Goal: Information Seeking & Learning: Learn about a topic

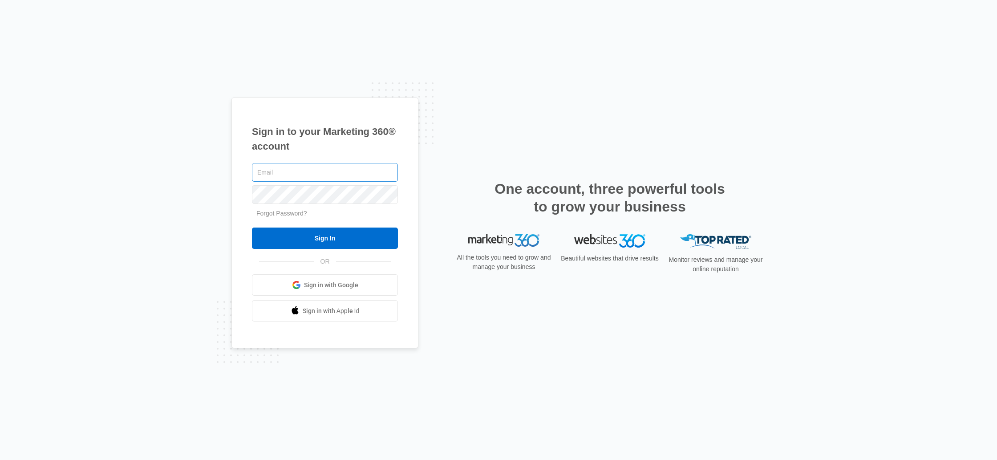
click at [304, 172] on input "text" at bounding box center [325, 172] width 146 height 19
type input "mckenna.mueller@madwire.com"
click at [339, 236] on input "Sign In" at bounding box center [325, 238] width 146 height 21
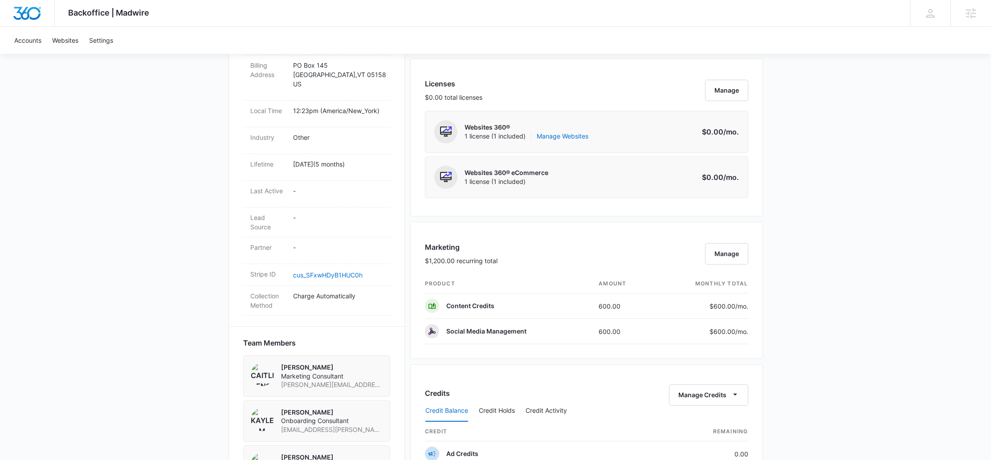
scroll to position [428, 0]
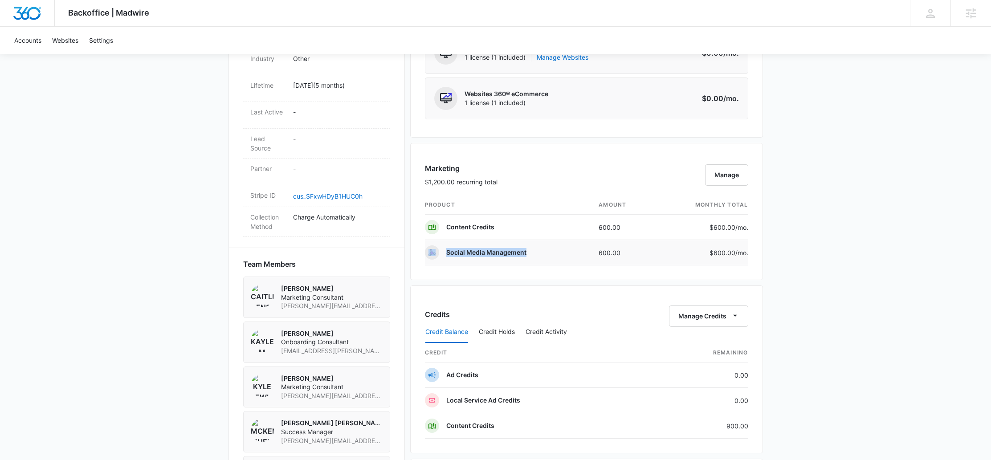
drag, startPoint x: 524, startPoint y: 252, endPoint x: 438, endPoint y: 252, distance: 86.4
click at [438, 252] on td "Social Media Management" at bounding box center [508, 252] width 167 height 25
click at [532, 253] on td "Social Media Management" at bounding box center [508, 252] width 167 height 25
click at [715, 175] on button "Manage" at bounding box center [726, 174] width 43 height 21
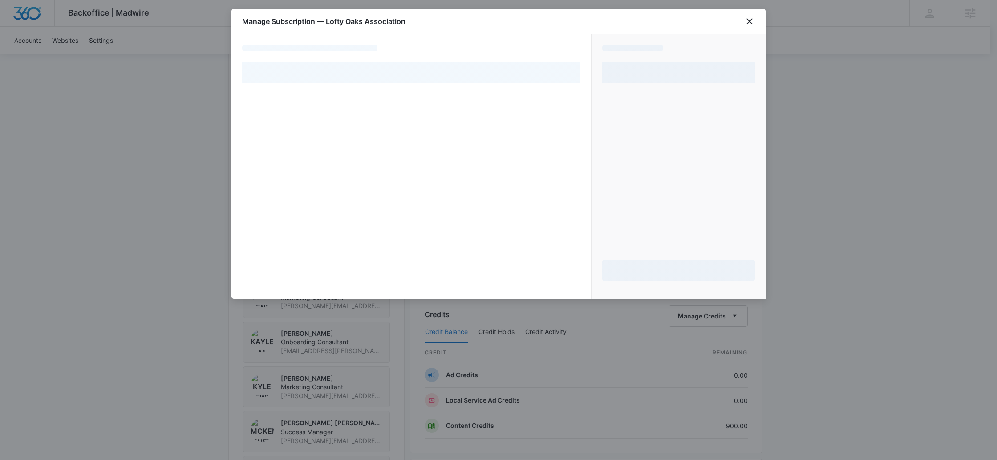
select select "pm_1RMtzdA4n8RTgNjU94ZsMYVA"
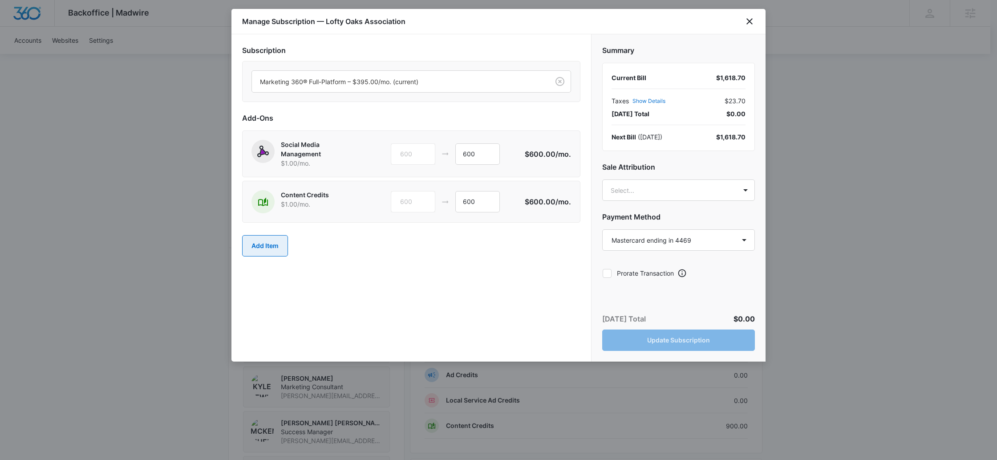
click at [267, 244] on button "Add Item" at bounding box center [265, 245] width 46 height 21
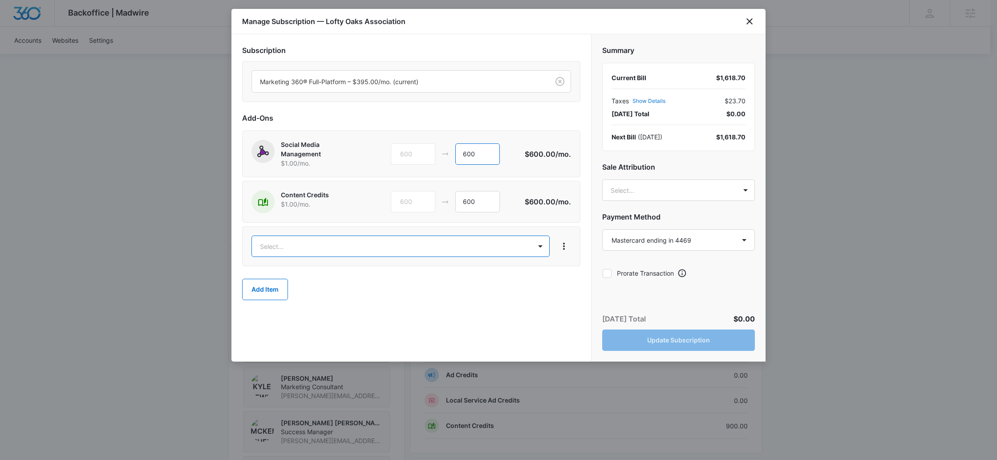
drag, startPoint x: 489, startPoint y: 154, endPoint x: 444, endPoint y: 146, distance: 45.5
click at [444, 146] on div "600 600" at bounding box center [458, 153] width 134 height 21
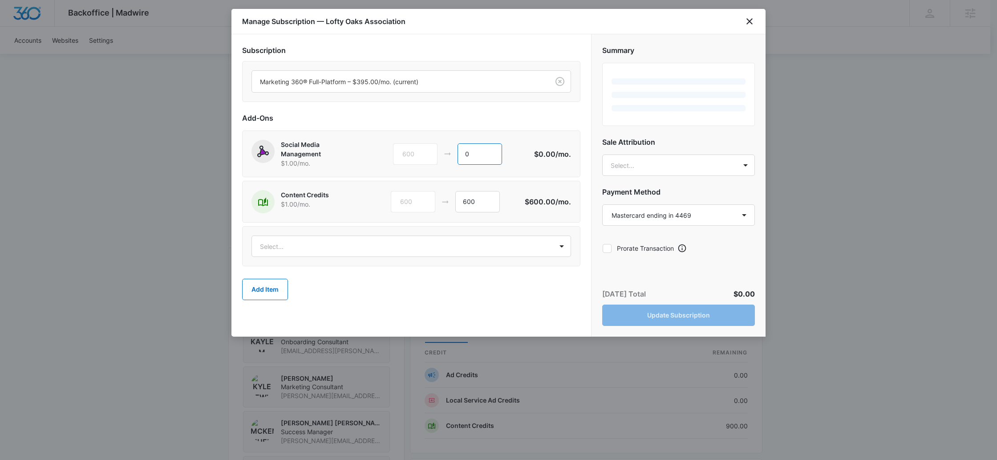
type input "0"
click at [338, 257] on div "Select..." at bounding box center [411, 246] width 338 height 40
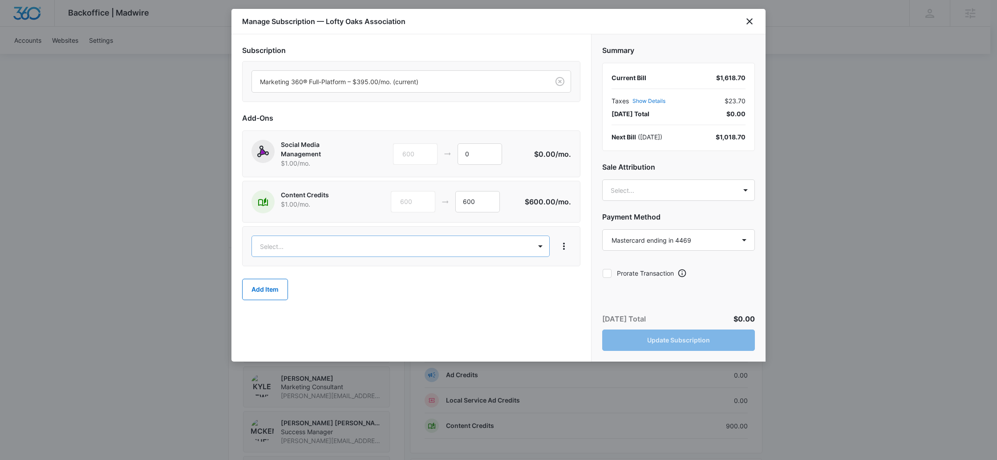
click at [337, 252] on body "Backoffice | Madwire Apps Settings McKenna Mueller McKenna.Mueller@madwire.com …" at bounding box center [498, 207] width 997 height 1271
type input "ad cre"
click at [310, 293] on p "Ad Credits – $1.00/mo." at bounding box center [295, 288] width 67 height 9
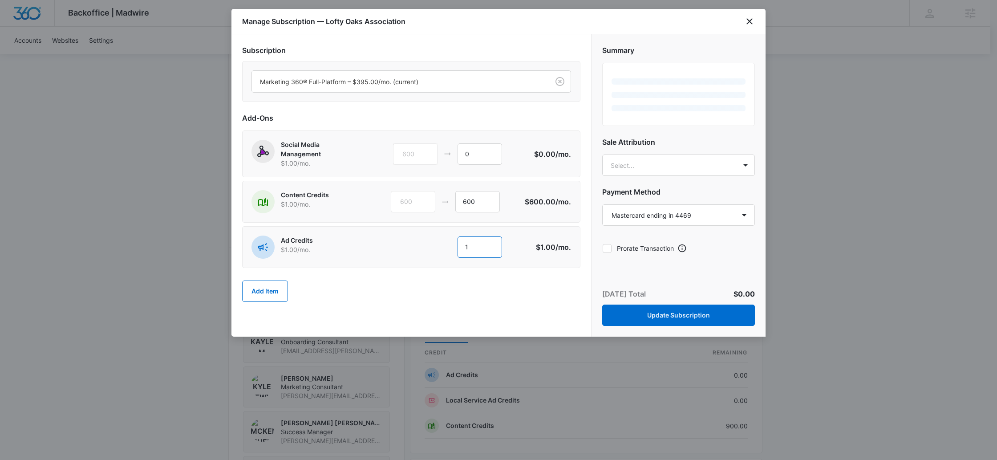
click at [490, 244] on input "1" at bounding box center [480, 246] width 45 height 21
type input "600"
click at [467, 283] on div "Add Item" at bounding box center [411, 291] width 338 height 39
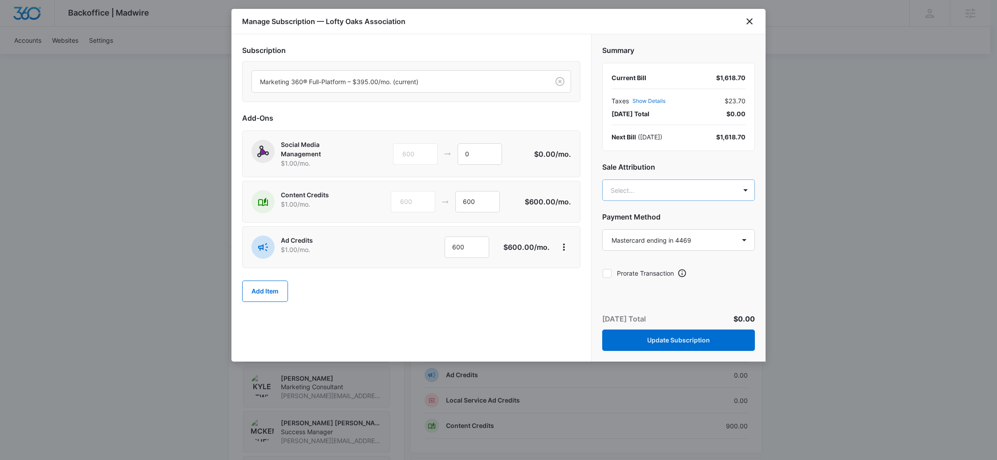
click at [653, 192] on body "Backoffice | Madwire Apps Settings McKenna Mueller McKenna.Mueller@madwire.com …" at bounding box center [498, 207] width 997 height 1271
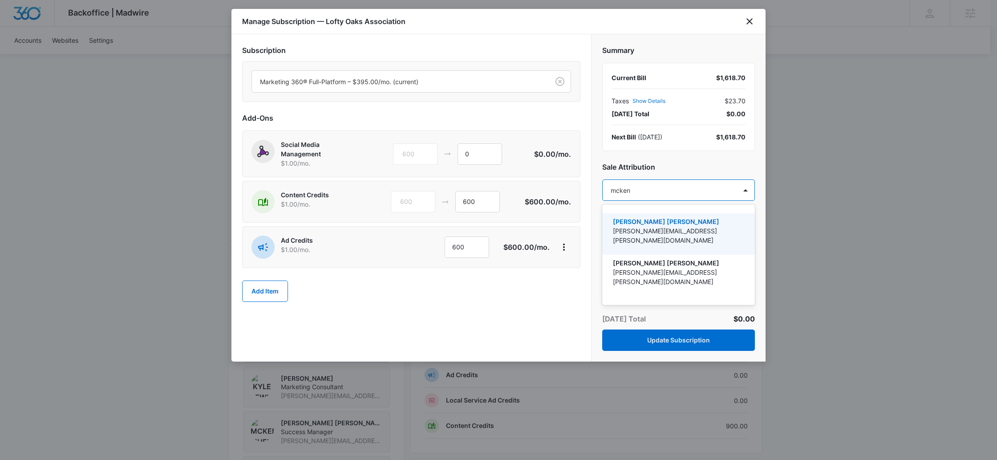
type input "mckenn"
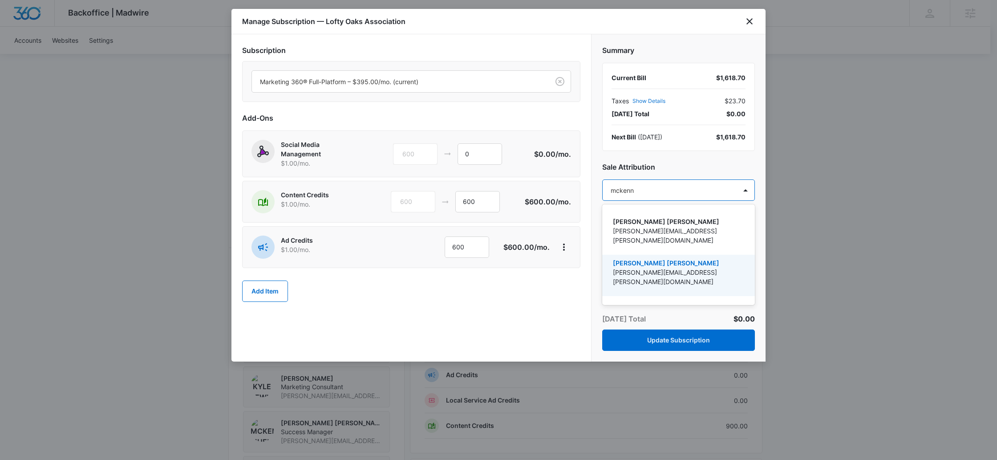
click at [659, 268] on p "[PERSON_NAME][EMAIL_ADDRESS][PERSON_NAME][DOMAIN_NAME]" at bounding box center [678, 277] width 130 height 19
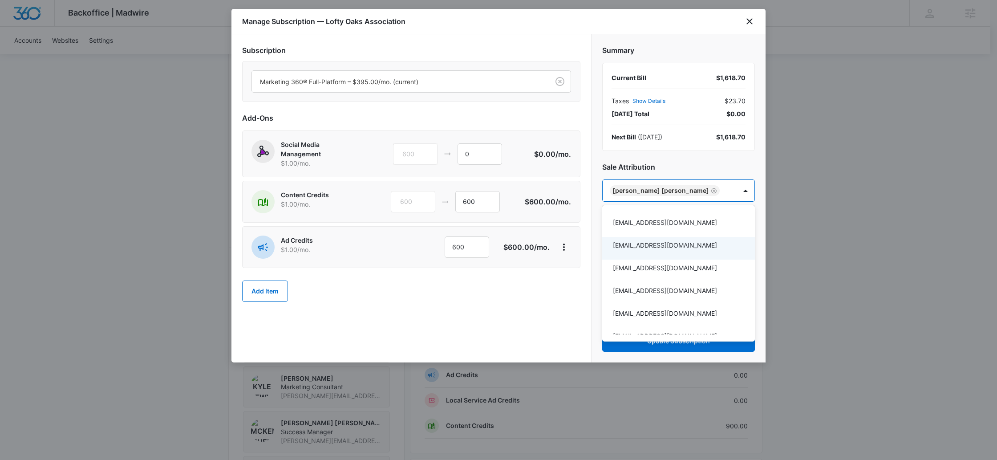
click at [504, 309] on div at bounding box center [498, 230] width 997 height 460
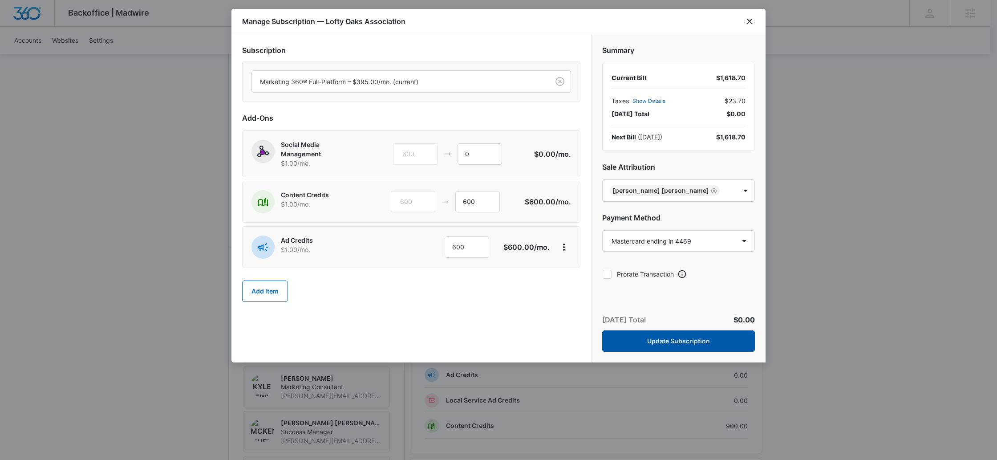
click at [718, 342] on button "Update Subscription" at bounding box center [678, 340] width 153 height 21
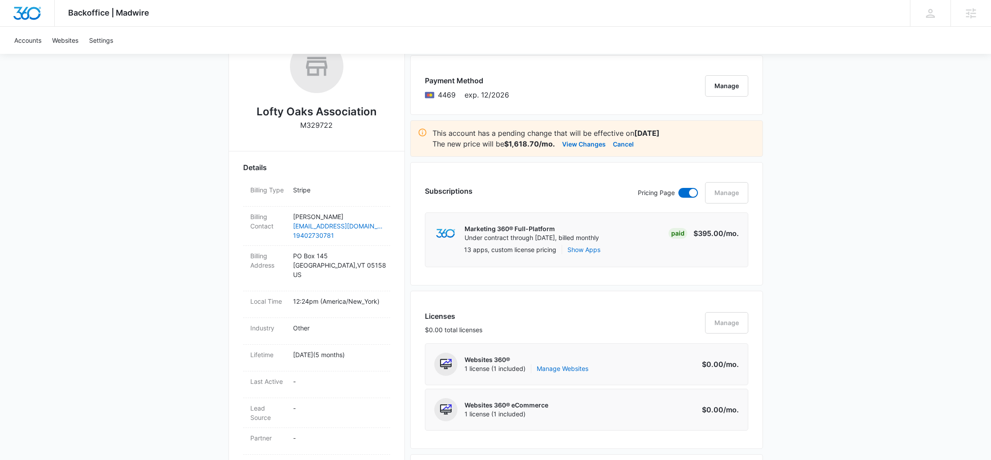
scroll to position [91, 0]
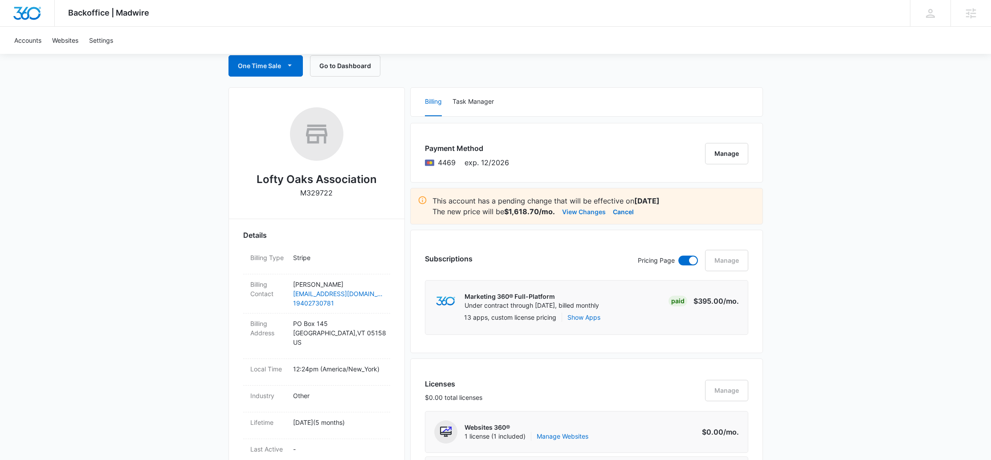
click at [586, 210] on button "View Changes" at bounding box center [584, 211] width 44 height 11
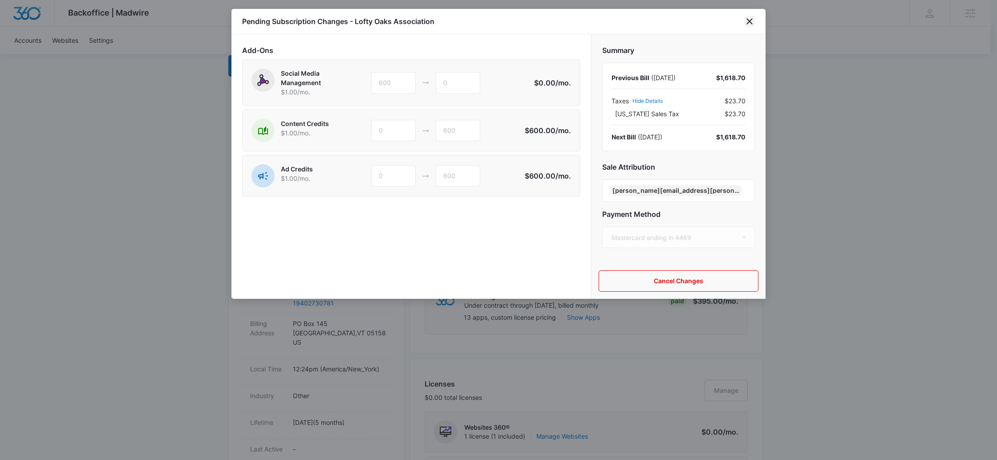
click at [751, 24] on icon "close" at bounding box center [749, 21] width 11 height 11
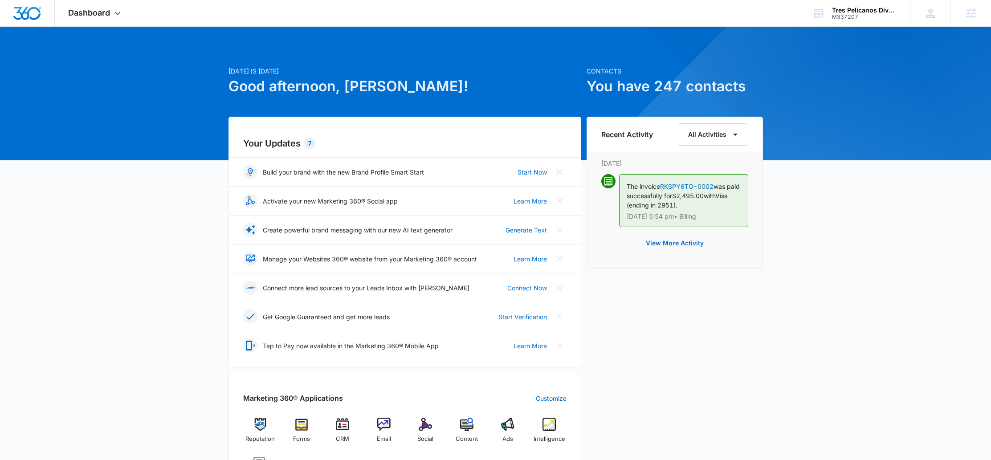
click at [92, 6] on div "Dashboard Apps Reputation Forms CRM Email Social POS Content Ads Intelligence F…" at bounding box center [95, 13] width 81 height 26
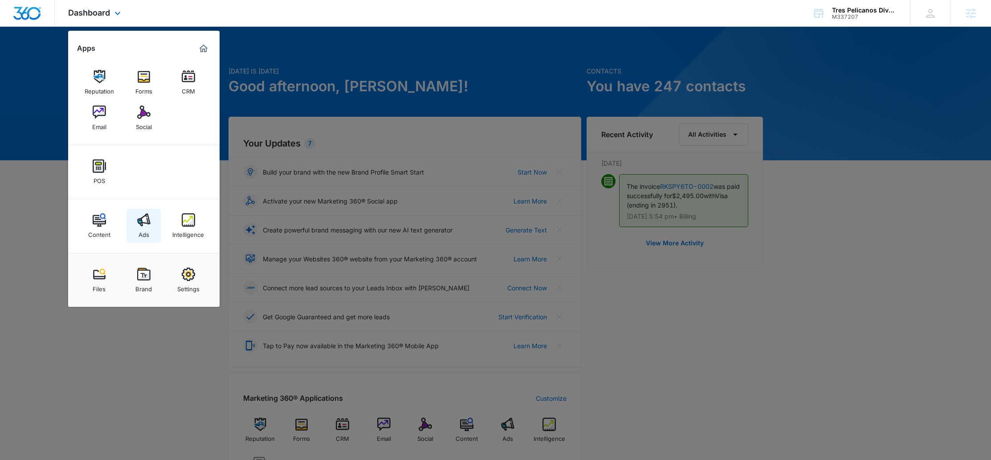
click at [150, 221] on link "Ads" at bounding box center [144, 226] width 34 height 34
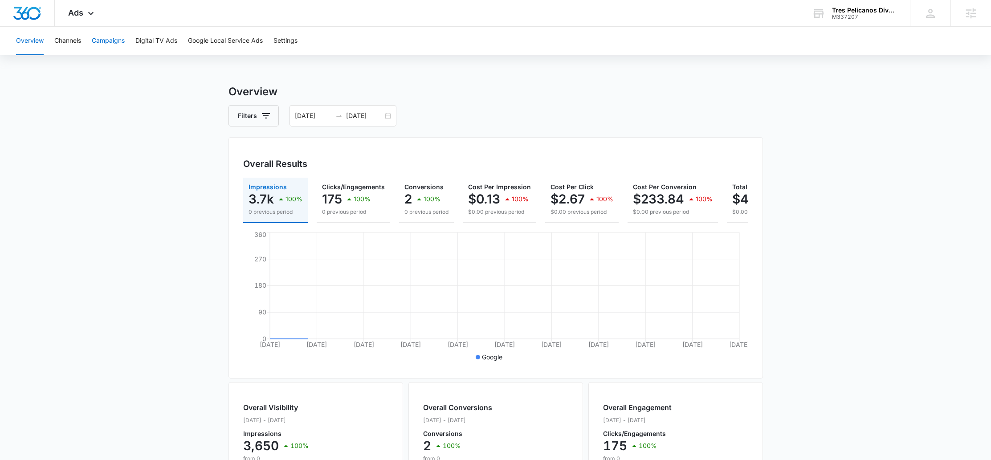
click at [110, 40] on button "Campaigns" at bounding box center [108, 41] width 33 height 28
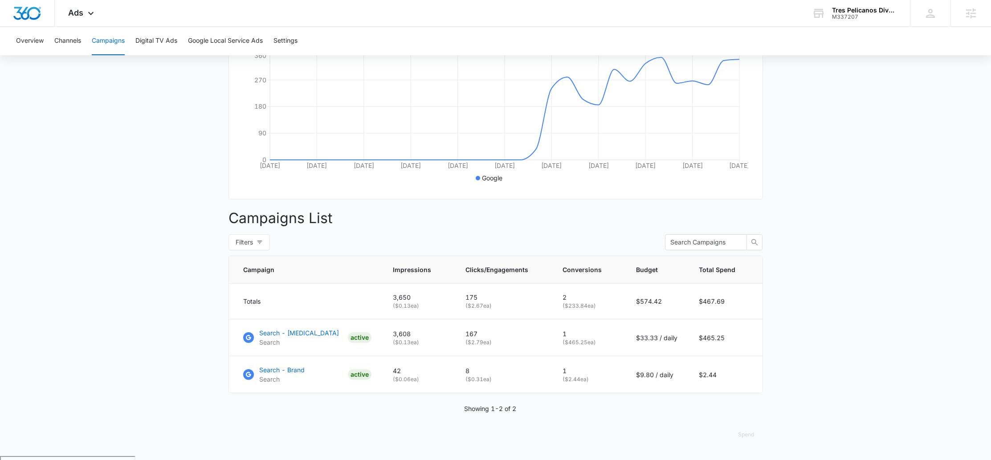
scroll to position [182, 0]
drag, startPoint x: 475, startPoint y: 339, endPoint x: 458, endPoint y: 339, distance: 16.9
click at [458, 339] on td "167 ( $2.79 ea)" at bounding box center [503, 335] width 97 height 37
click at [505, 336] on p "167" at bounding box center [503, 330] width 76 height 9
drag, startPoint x: 557, startPoint y: 338, endPoint x: 588, endPoint y: 338, distance: 30.7
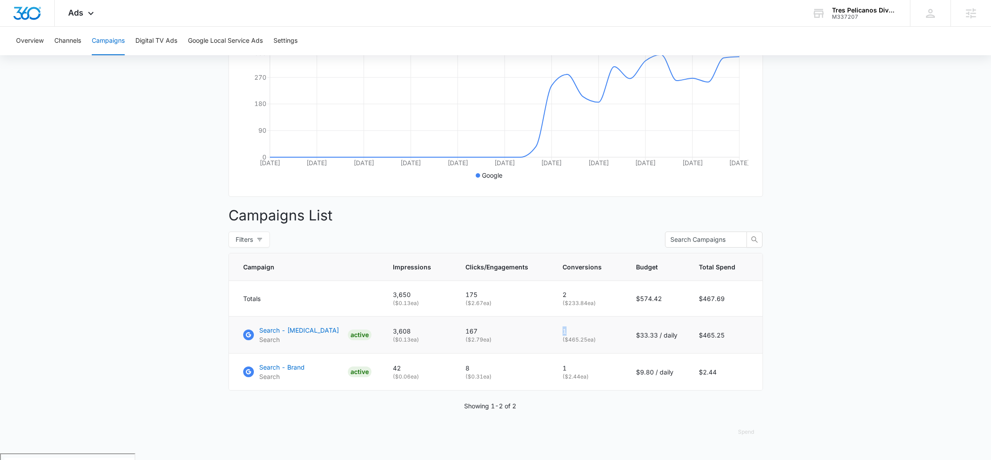
click at [588, 338] on td "1 ( $465.25 ea)" at bounding box center [588, 335] width 73 height 37
click at [588, 336] on p "1" at bounding box center [588, 330] width 52 height 9
click at [87, 12] on icon at bounding box center [90, 15] width 11 height 11
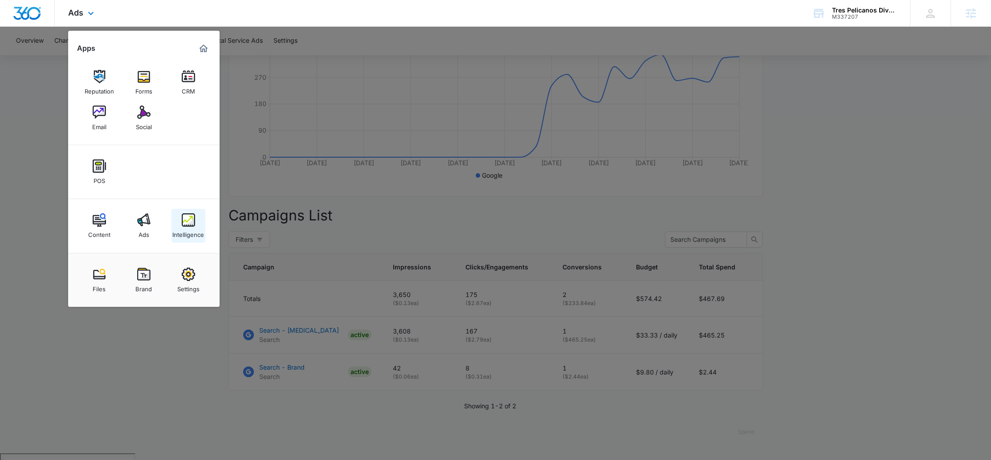
click at [187, 226] on img at bounding box center [188, 219] width 13 height 13
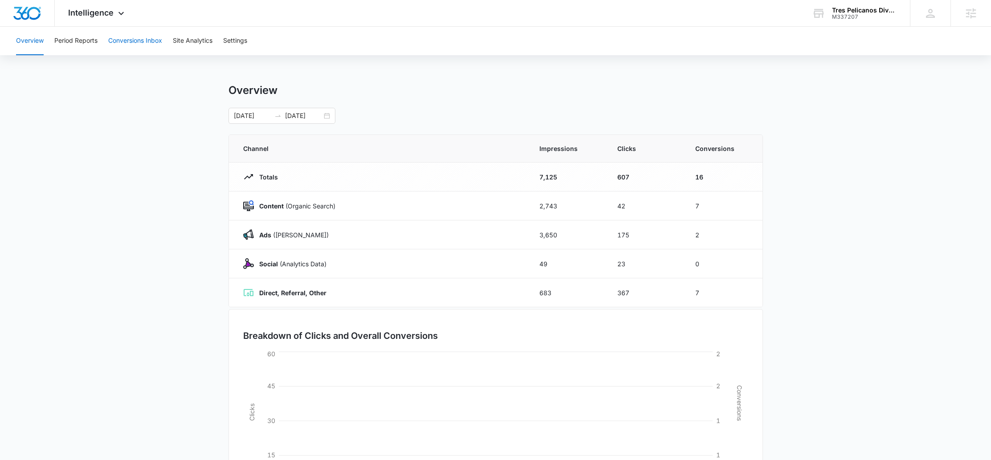
click at [132, 40] on button "Conversions Inbox" at bounding box center [135, 41] width 54 height 28
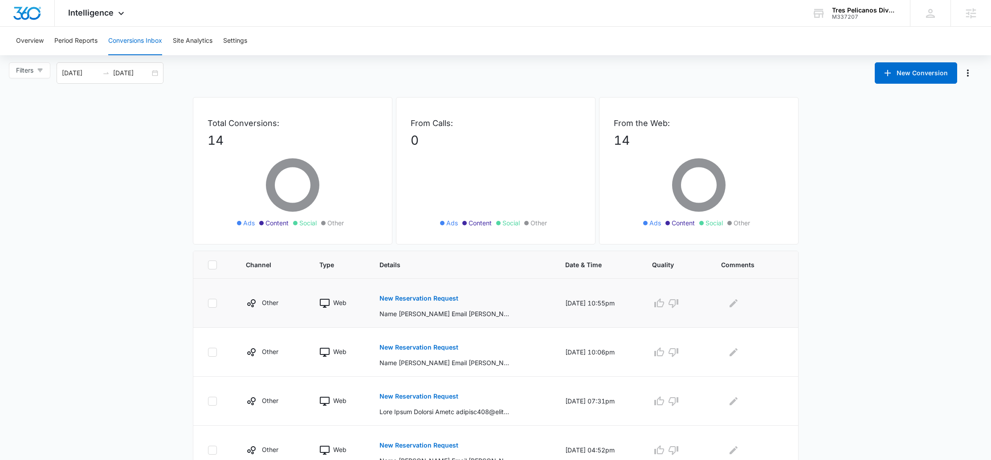
scroll to position [4, 0]
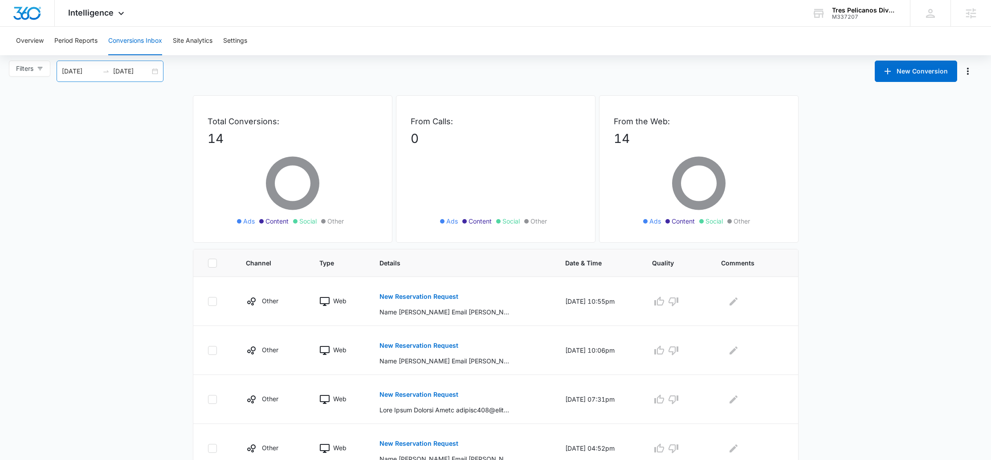
click at [156, 68] on div "09/06/2025 10/06/2025" at bounding box center [110, 71] width 107 height 21
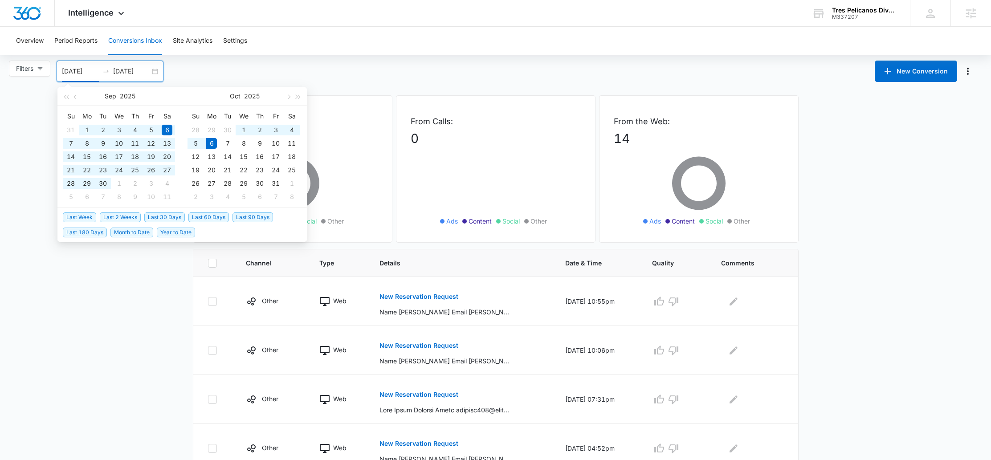
click at [204, 219] on span "Last 60 Days" at bounding box center [208, 217] width 41 height 10
type input "08/07/2025"
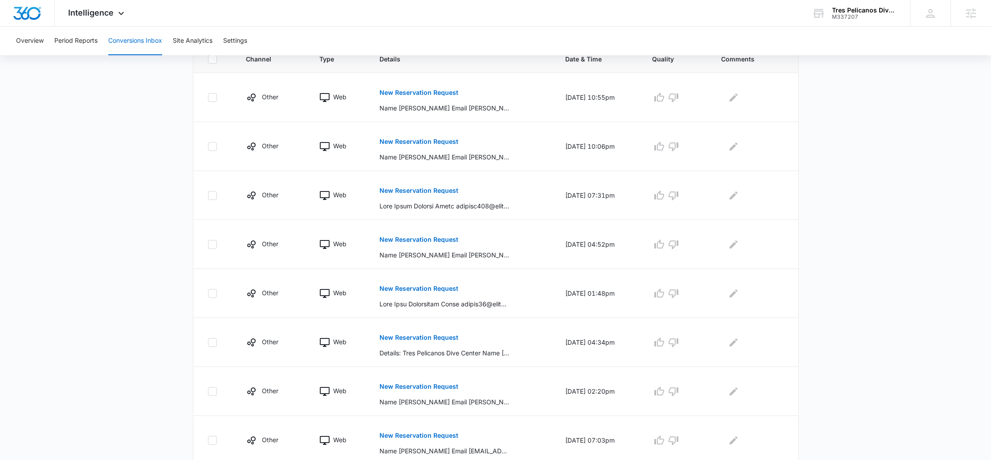
scroll to position [208, 0]
click at [86, 44] on button "Period Reports" at bounding box center [75, 41] width 43 height 28
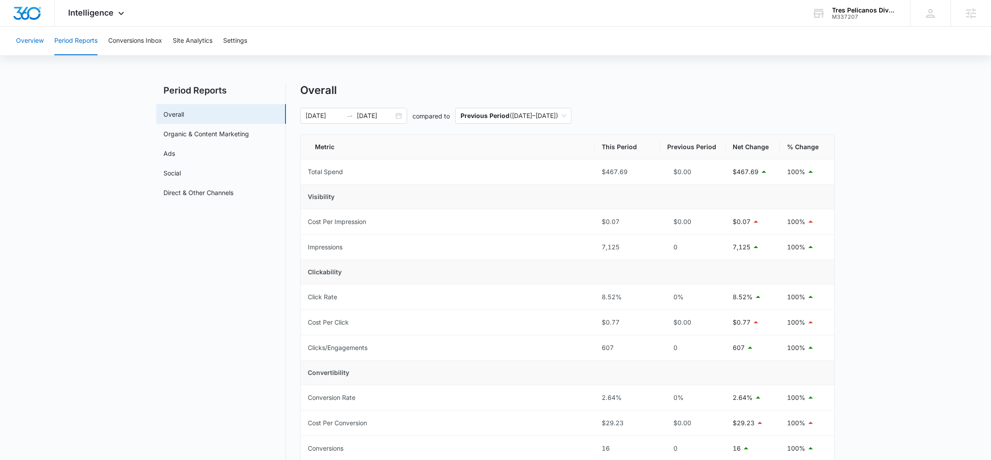
click at [32, 40] on button "Overview" at bounding box center [30, 41] width 28 height 28
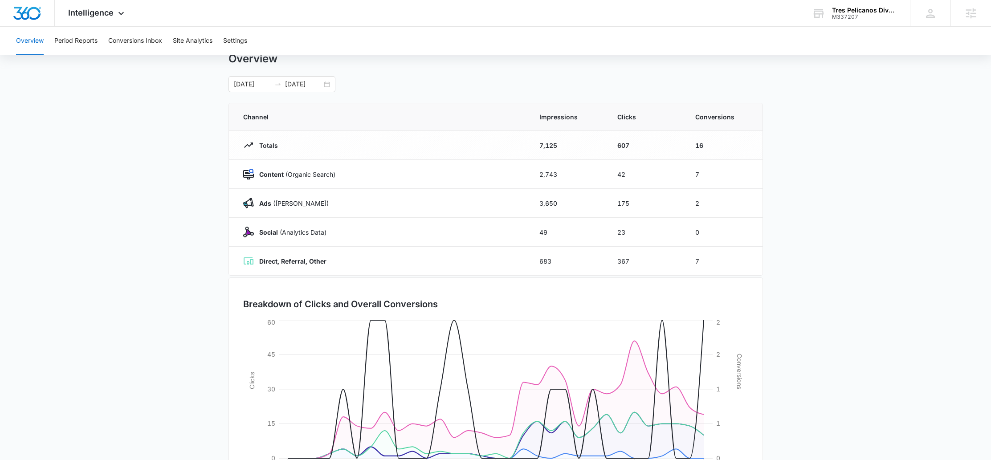
scroll to position [31, 0]
drag, startPoint x: 701, startPoint y: 203, endPoint x: 687, endPoint y: 203, distance: 13.8
click at [687, 203] on td "2" at bounding box center [723, 203] width 78 height 29
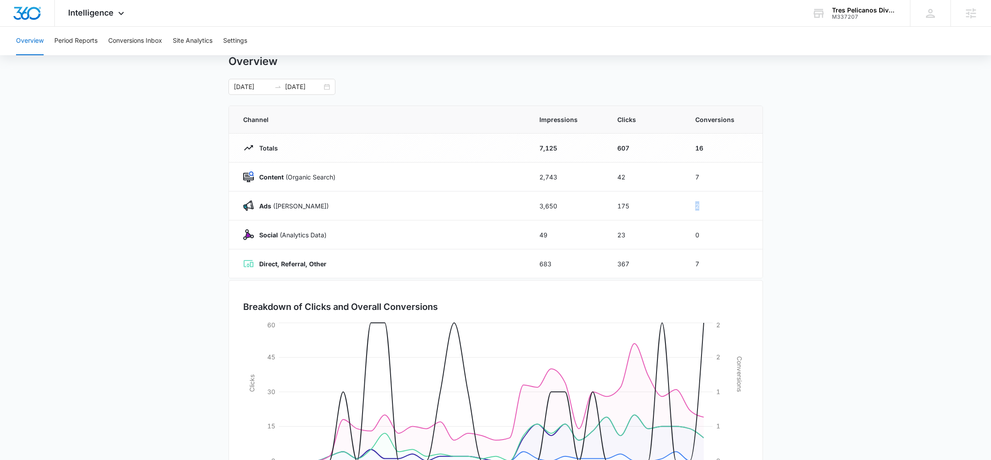
scroll to position [0, 0]
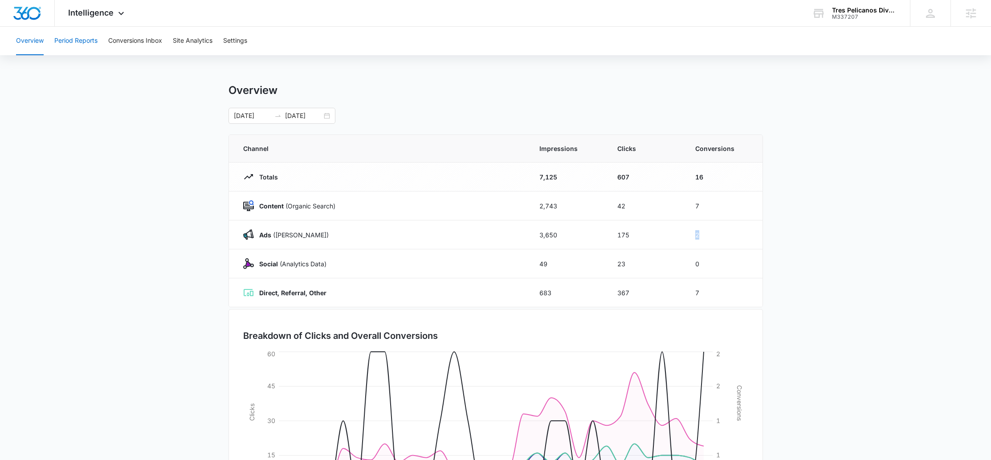
click at [85, 46] on button "Period Reports" at bounding box center [75, 41] width 43 height 28
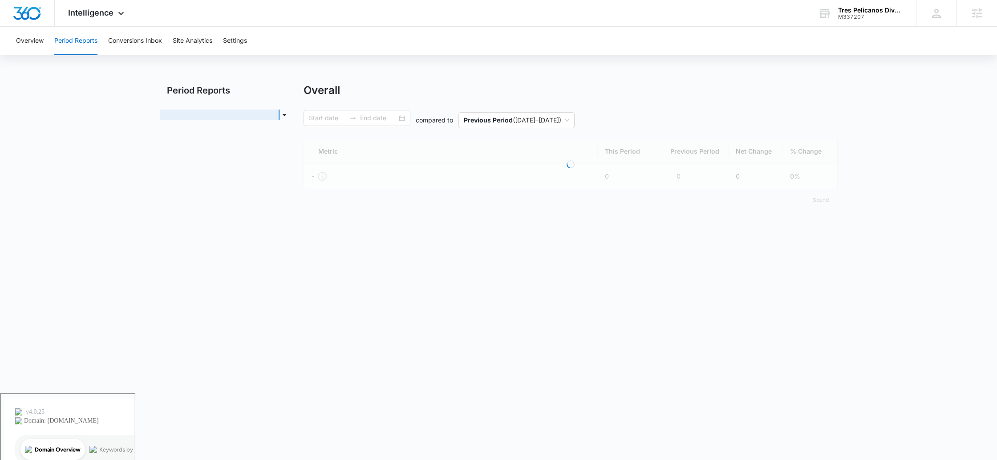
type input "09/05/2025"
type input "10/05/2025"
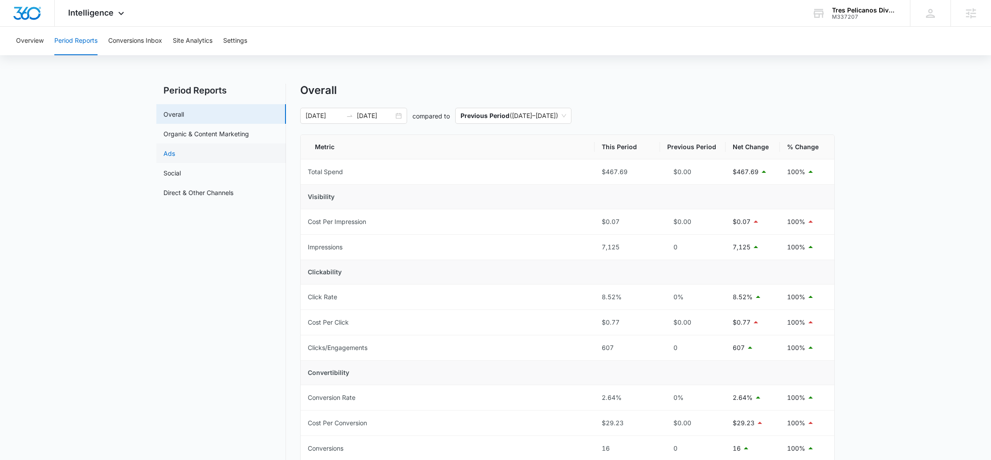
click at [175, 158] on link "Ads" at bounding box center [169, 153] width 12 height 9
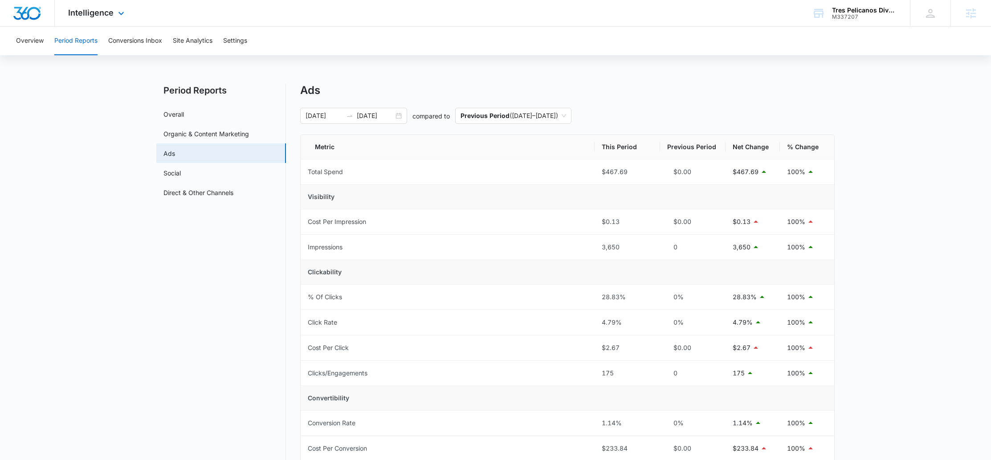
click at [97, 19] on div "Intelligence Apps Reputation Forms CRM Email Social POS Content Ads Intelligenc…" at bounding box center [97, 13] width 85 height 26
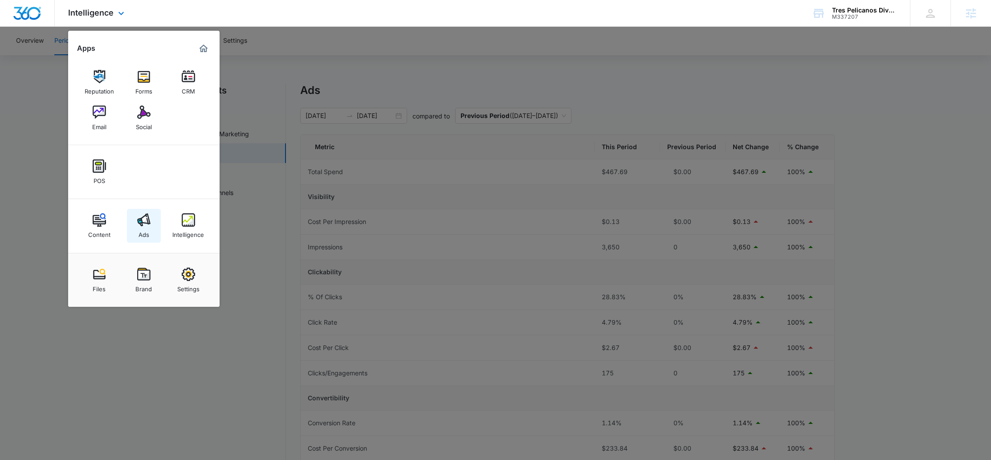
click at [141, 222] on img at bounding box center [143, 219] width 13 height 13
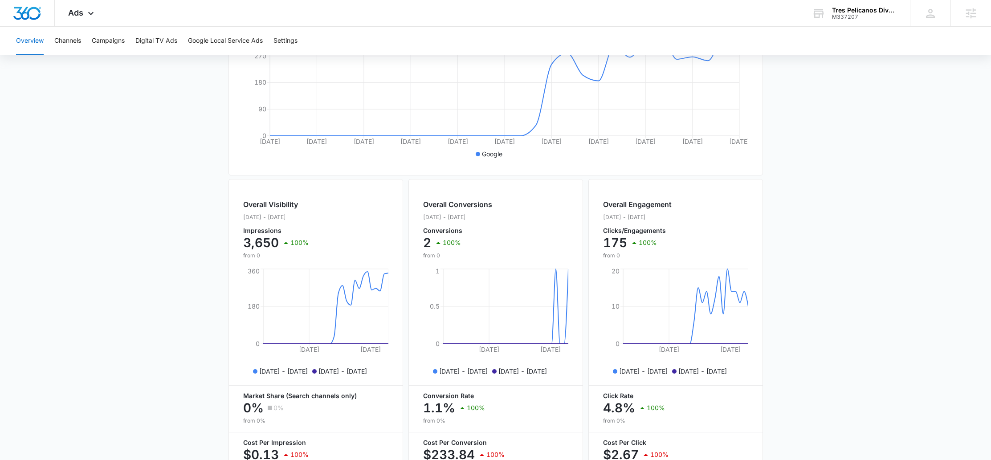
scroll to position [270, 0]
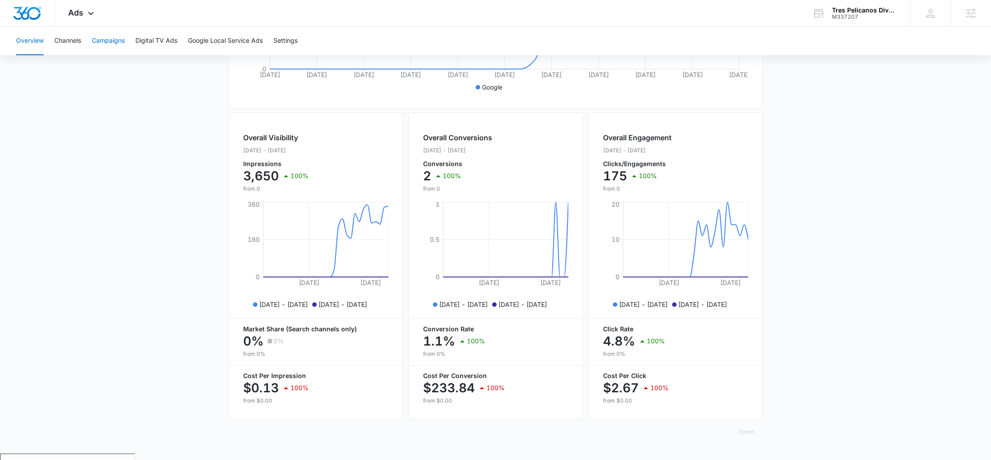
click at [96, 33] on button "Campaigns" at bounding box center [108, 41] width 33 height 28
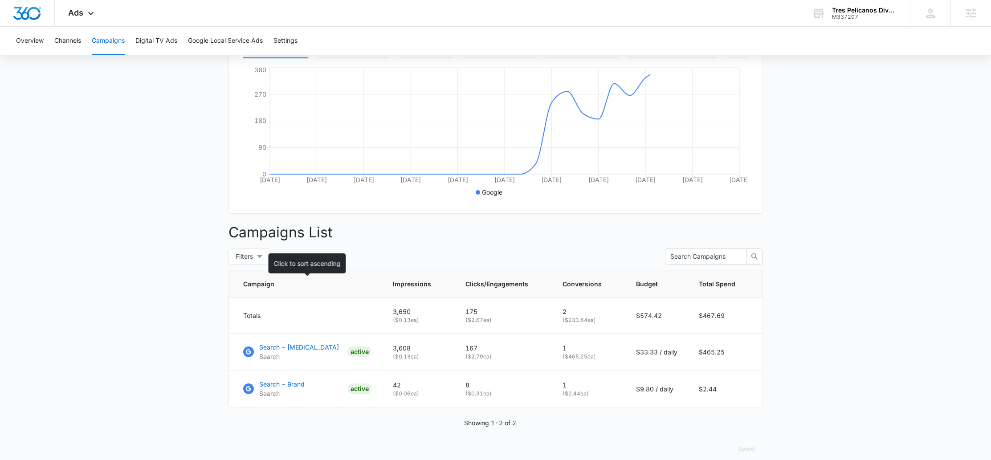
scroll to position [166, 0]
click at [309, 351] on p "Search - Scuba Diving" at bounding box center [299, 345] width 80 height 9
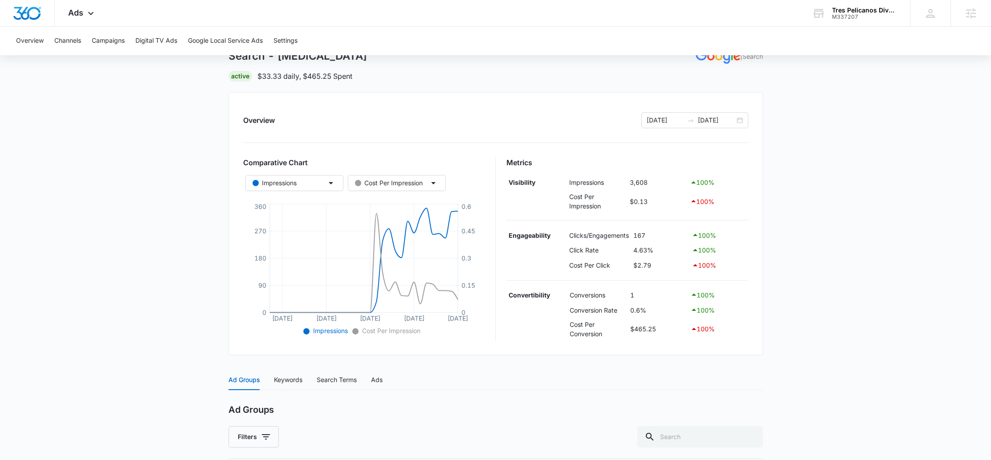
scroll to position [61, 0]
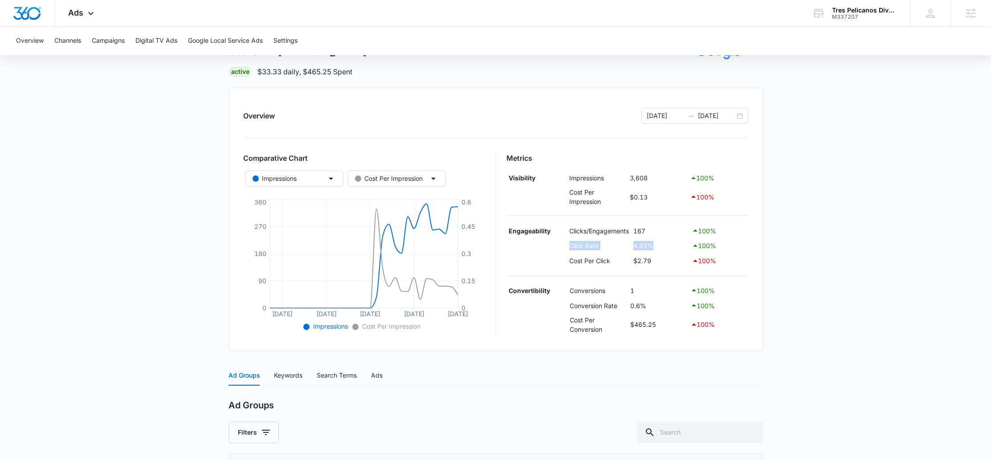
drag, startPoint x: 571, startPoint y: 248, endPoint x: 663, endPoint y: 248, distance: 92.2
click at [663, 248] on tr "Click Rate 4.63% 100 %" at bounding box center [627, 245] width 242 height 15
click at [663, 248] on td "4.63%" at bounding box center [660, 245] width 58 height 15
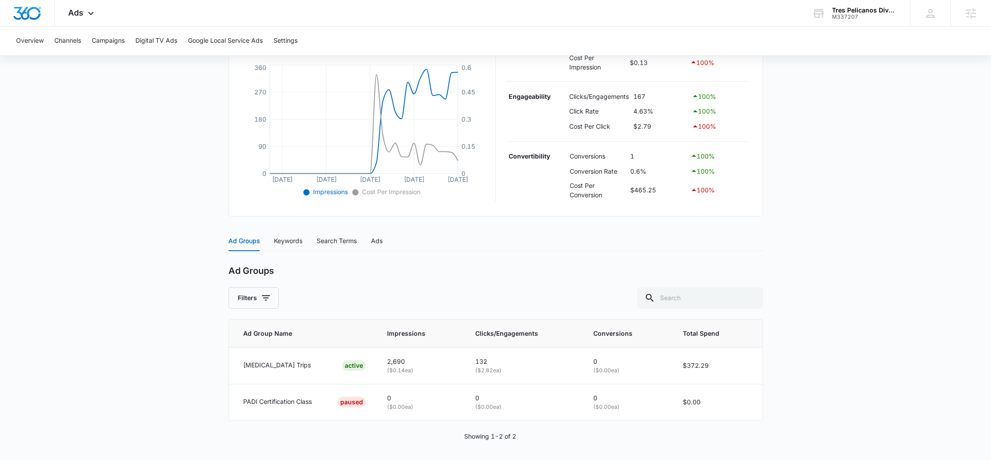
scroll to position [197, 0]
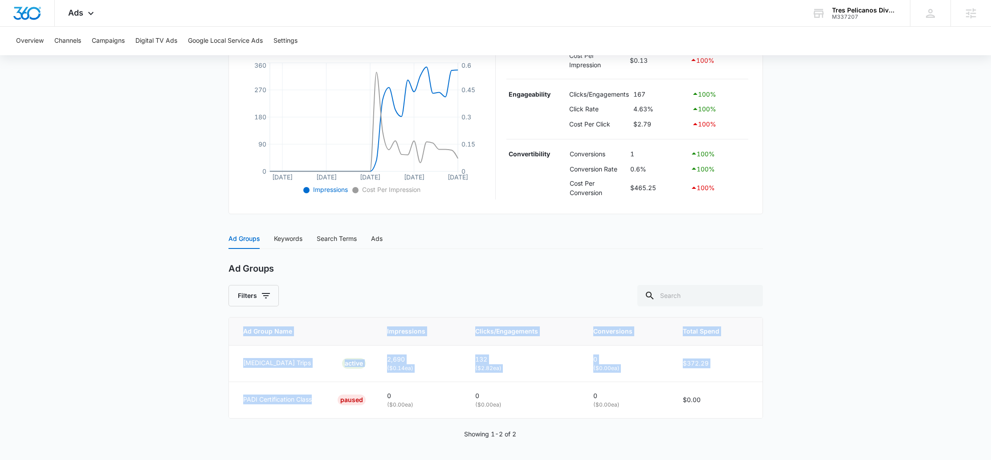
drag, startPoint x: 314, startPoint y: 400, endPoint x: 222, endPoint y: 398, distance: 92.2
click at [222, 398] on main "Search - Scuba Diving | Search Active $33.33 daily , $465.25 Spent Overview 09/…" at bounding box center [495, 173] width 991 height 574
click at [224, 398] on main "Search - Scuba Diving | Search Active $33.33 daily , $465.25 Spent Overview 09/…" at bounding box center [495, 173] width 991 height 574
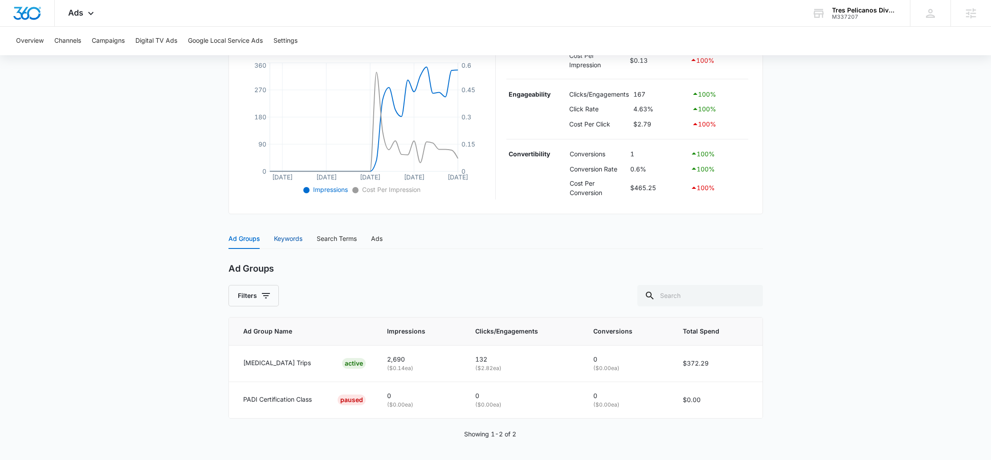
click at [284, 240] on div "Keywords" at bounding box center [288, 239] width 28 height 10
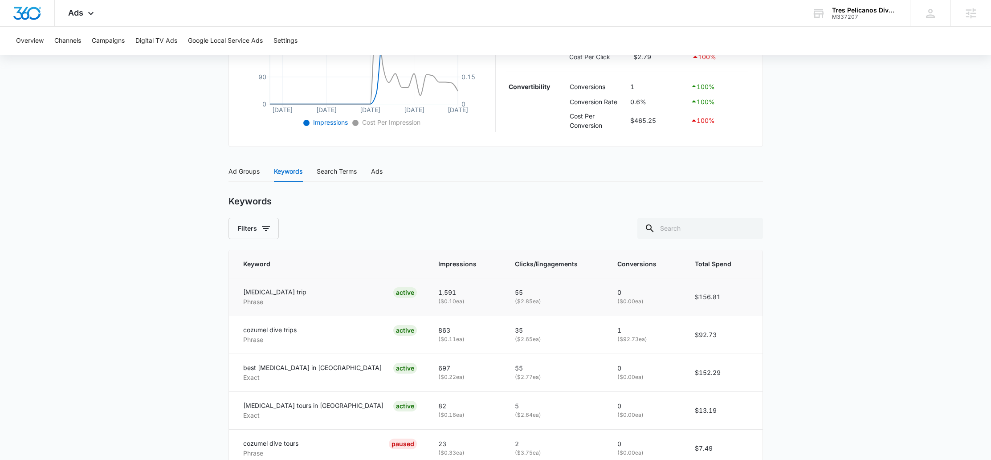
scroll to position [265, 0]
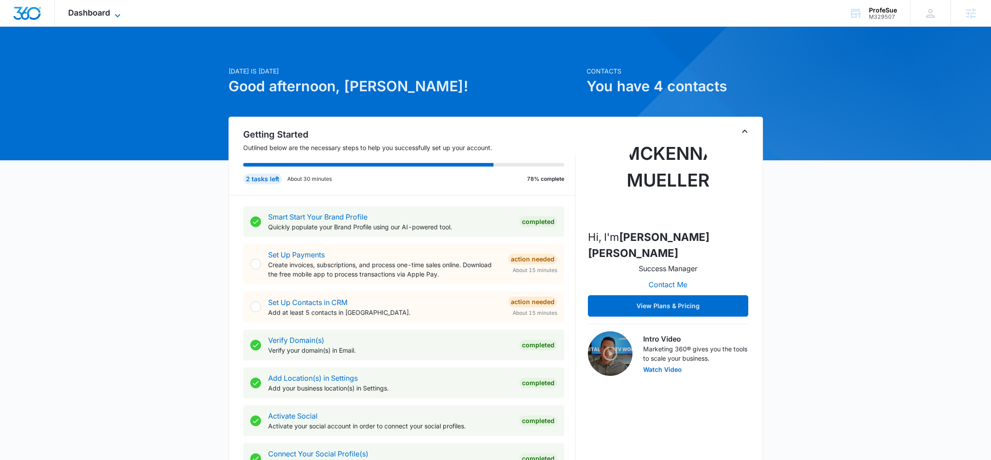
click at [97, 15] on span "Dashboard" at bounding box center [89, 12] width 42 height 9
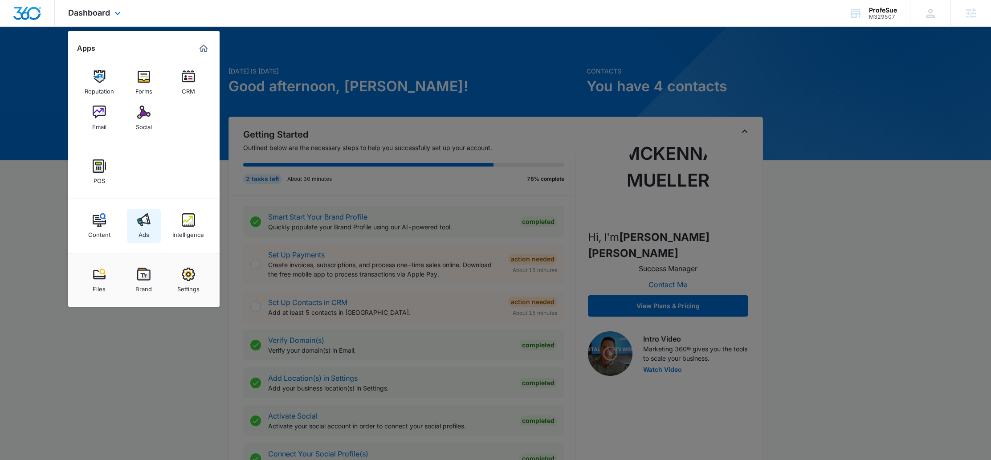
click at [148, 230] on div "Ads" at bounding box center [143, 233] width 11 height 12
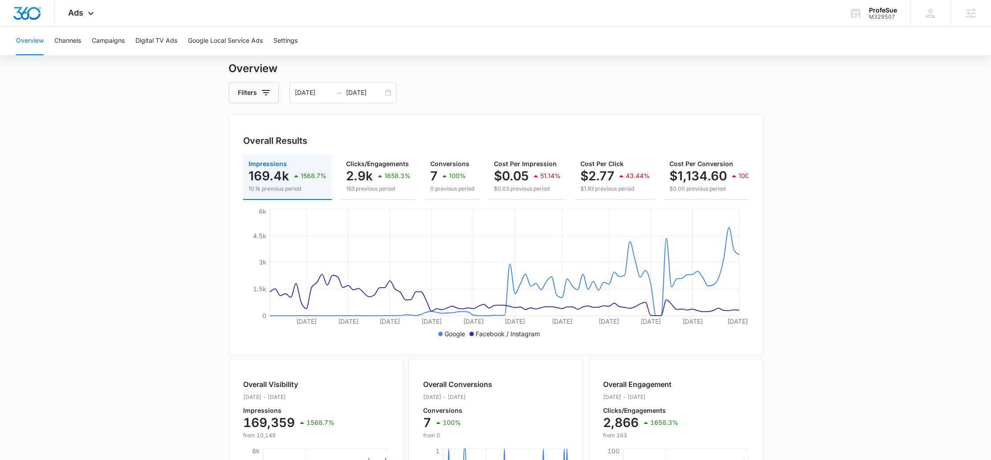
scroll to position [23, 0]
click at [387, 93] on div "06/21/2025 09/19/2025" at bounding box center [342, 92] width 107 height 21
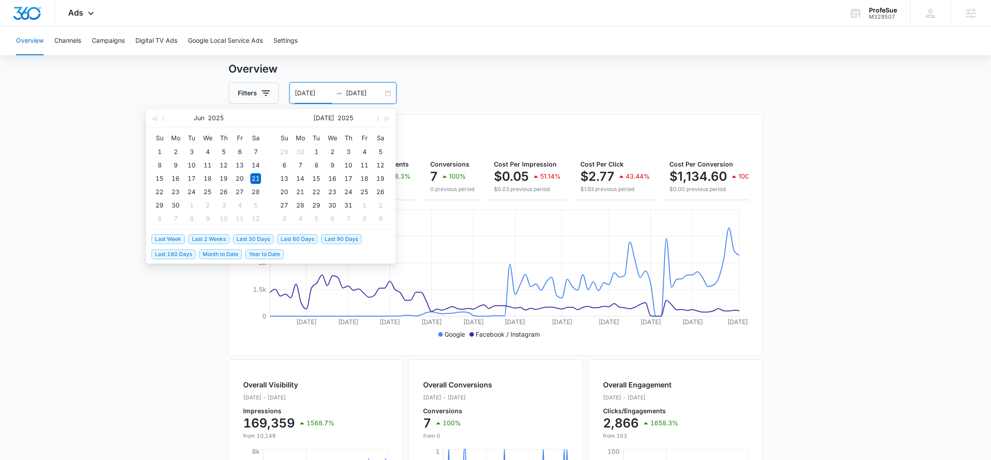
click at [297, 237] on span "Last 60 Days" at bounding box center [297, 239] width 41 height 10
type input "08/07/2025"
type input "10/06/2025"
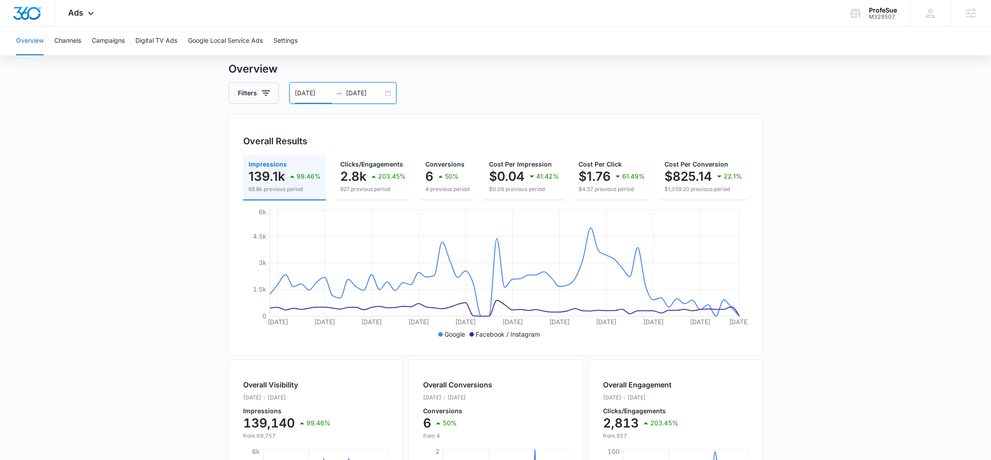
click at [386, 93] on div "08/07/2025 10/06/2025" at bounding box center [342, 92] width 107 height 21
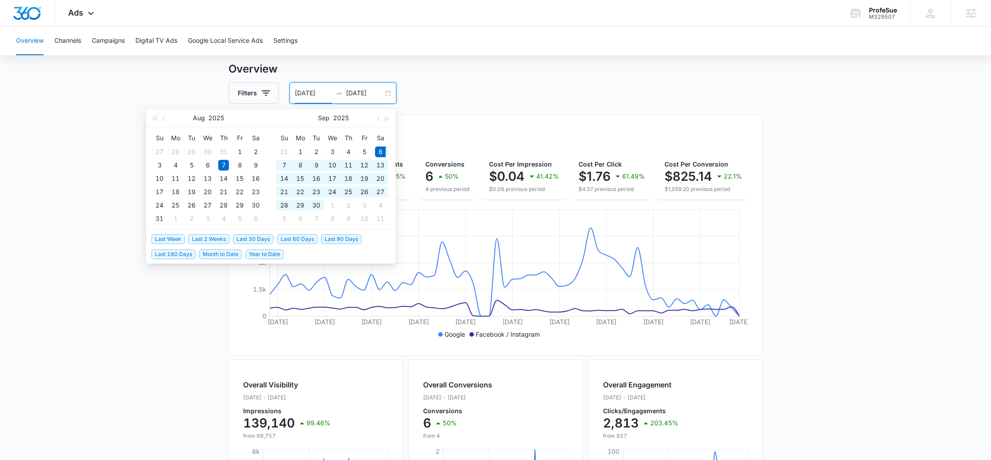
click at [255, 236] on span "Last 30 Days" at bounding box center [253, 239] width 41 height 10
type input "09/06/2025"
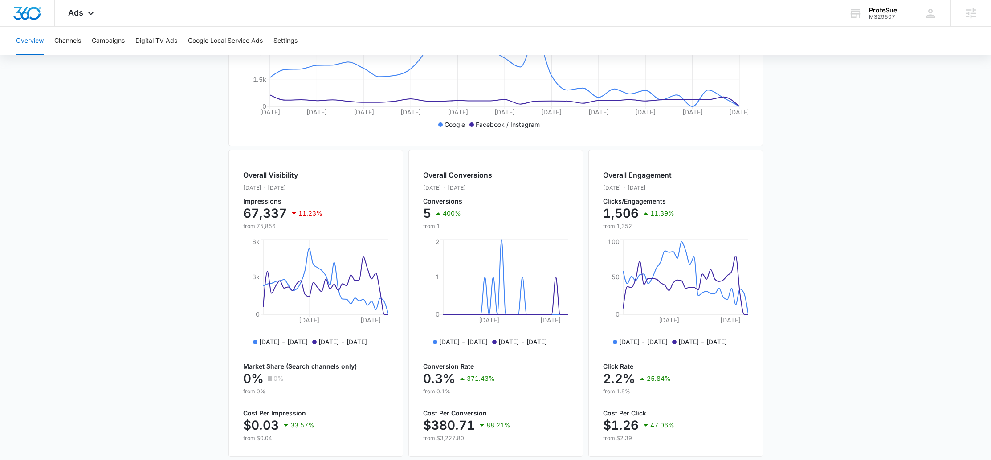
scroll to position [270, 0]
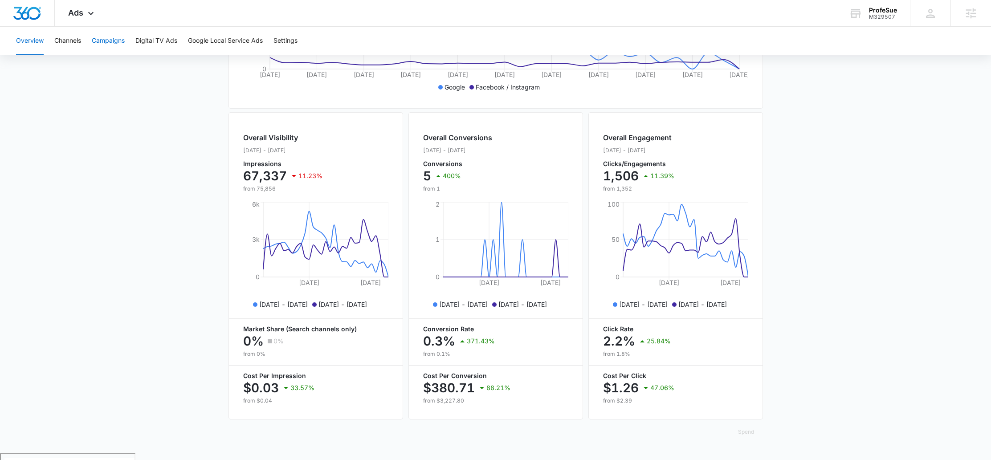
click at [109, 37] on button "Campaigns" at bounding box center [108, 41] width 33 height 28
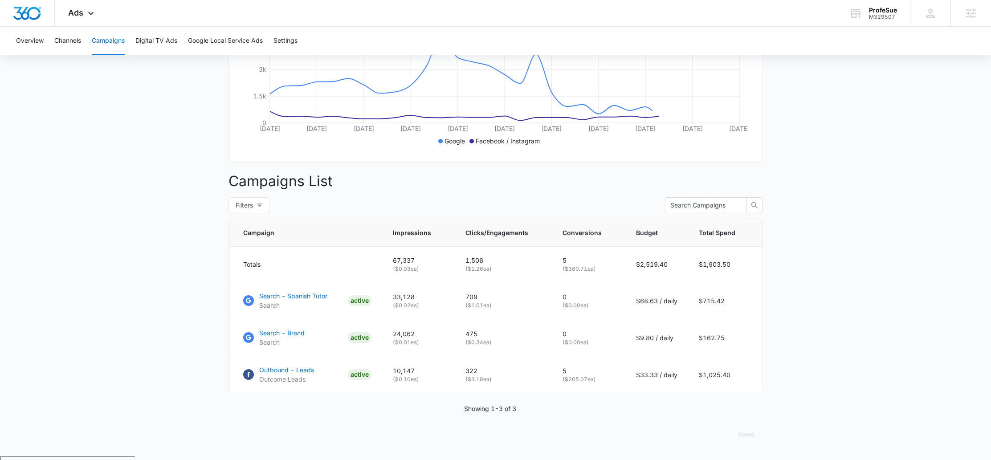
scroll to position [216, 0]
click at [309, 301] on p "Search - Spanish Tutor" at bounding box center [293, 295] width 68 height 9
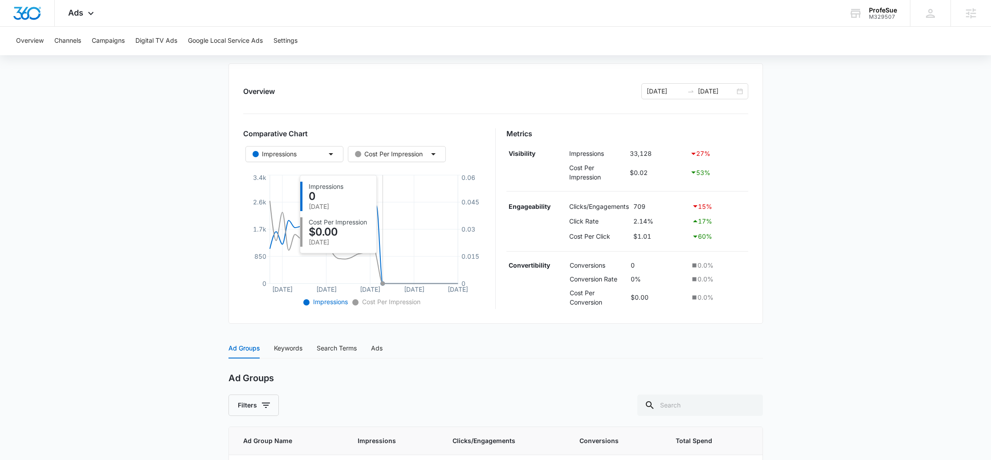
scroll to position [25, 0]
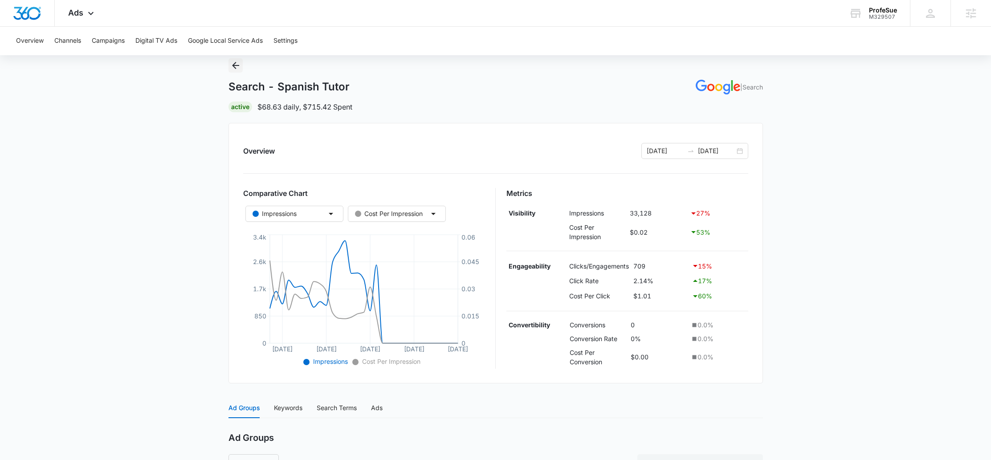
click at [234, 62] on icon "Back" at bounding box center [235, 65] width 11 height 11
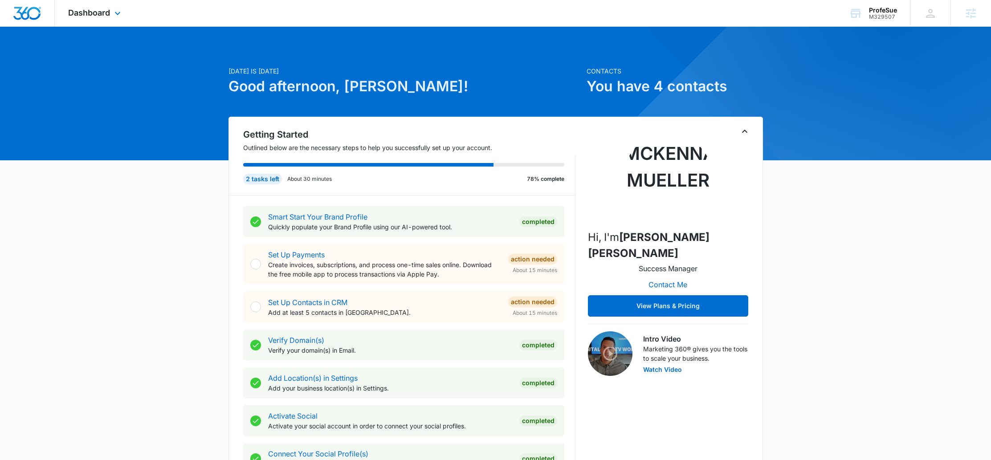
click at [82, 18] on div "Dashboard Apps Reputation Forms CRM Email Social POS Content Ads Intelligence F…" at bounding box center [95, 13] width 81 height 26
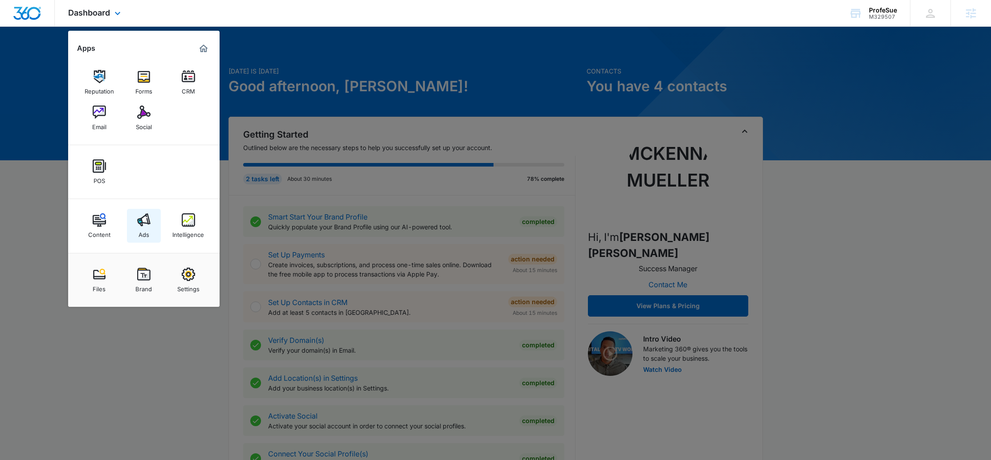
click at [143, 227] on div "Ads" at bounding box center [143, 233] width 11 height 12
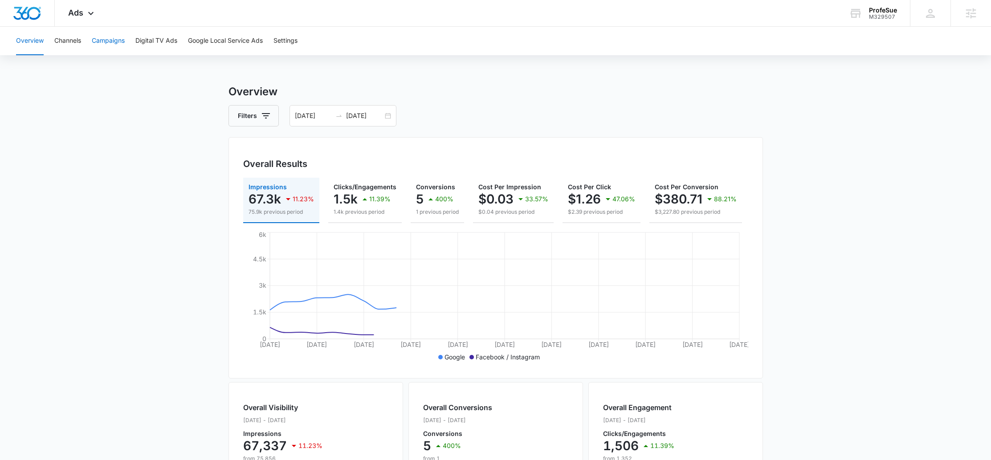
click at [110, 36] on button "Campaigns" at bounding box center [108, 41] width 33 height 28
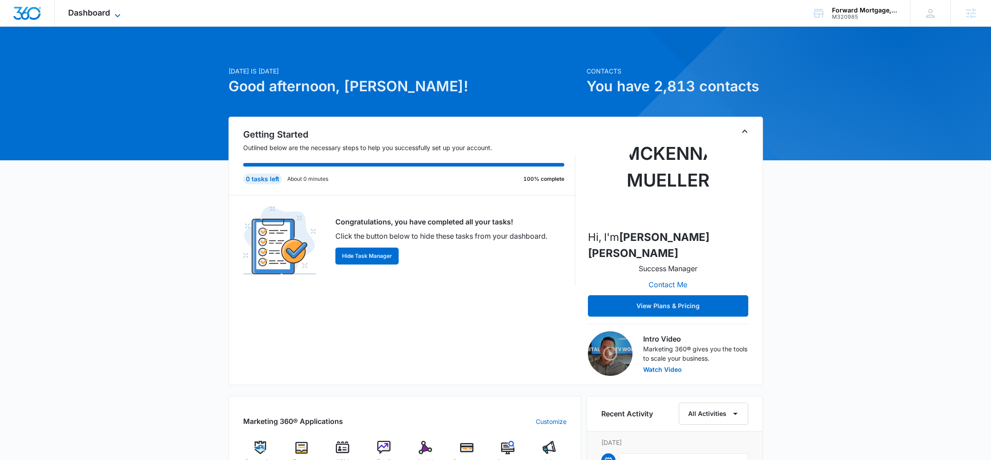
click at [100, 15] on span "Dashboard" at bounding box center [89, 12] width 42 height 9
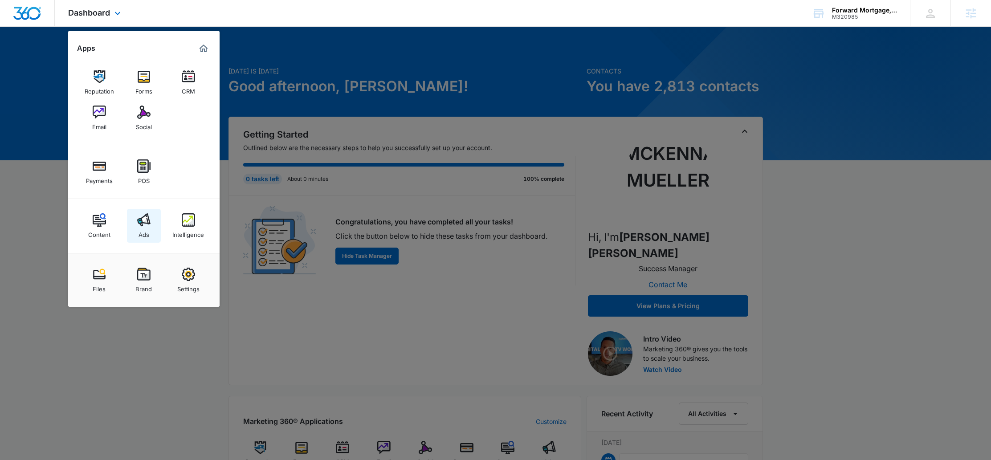
click at [142, 218] on img at bounding box center [143, 219] width 13 height 13
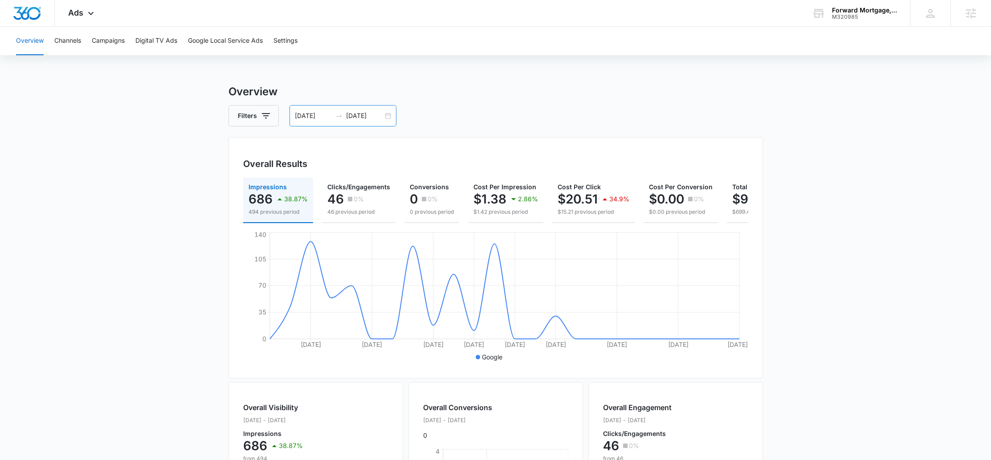
click at [390, 117] on div "08/25/2025 09/17/2025" at bounding box center [342, 115] width 107 height 21
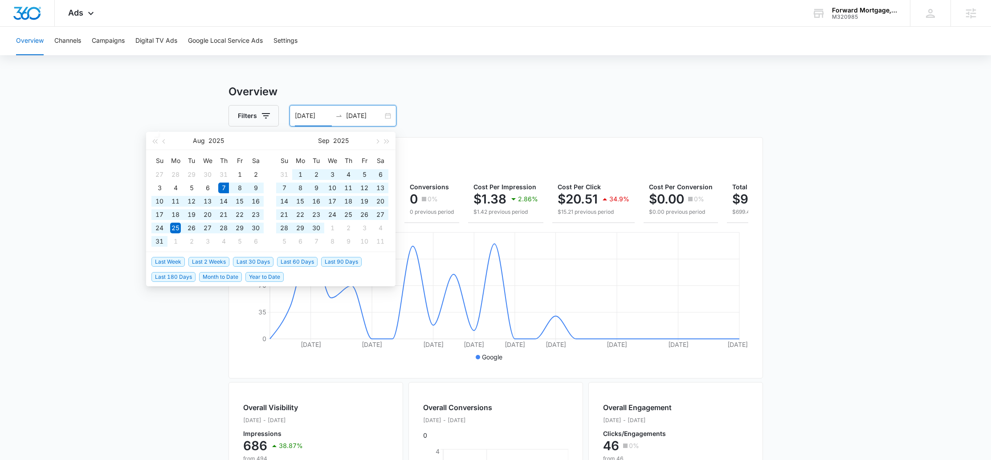
click at [295, 259] on span "Last 60 Days" at bounding box center [297, 262] width 41 height 10
type input "08/07/2025"
type input "10/06/2025"
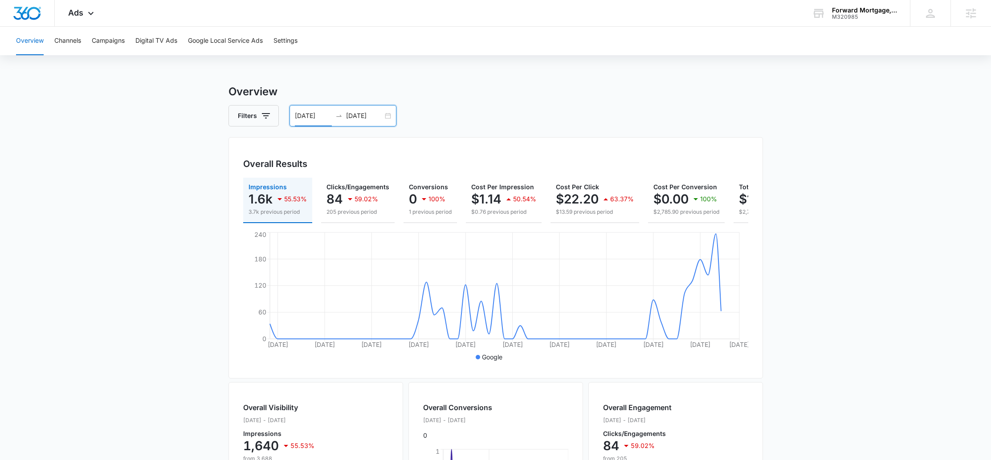
click at [388, 114] on div "08/07/2025 10/06/2025" at bounding box center [342, 115] width 107 height 21
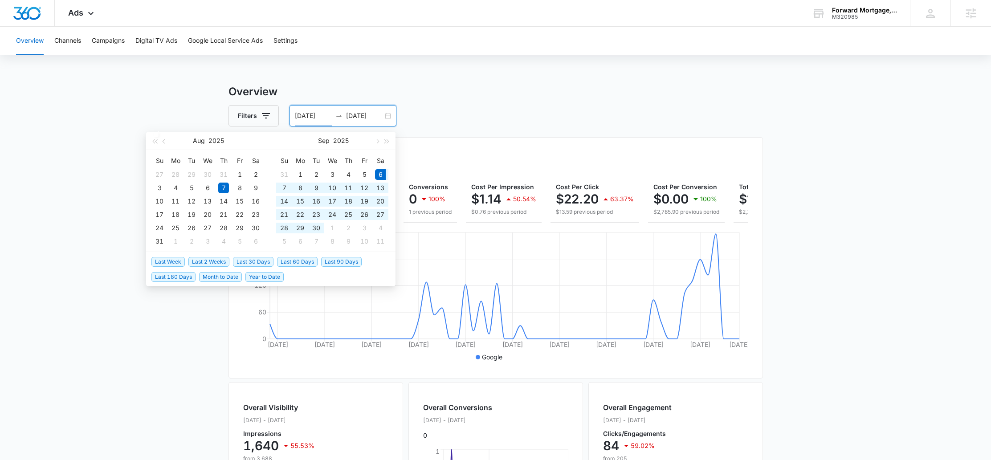
click at [250, 259] on span "Last 30 Days" at bounding box center [253, 262] width 41 height 10
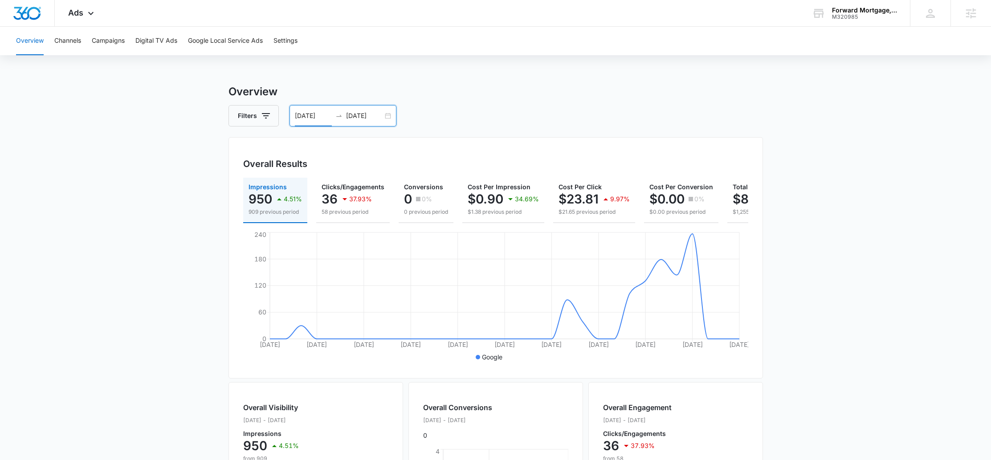
click at [386, 118] on div "09/06/2025 10/06/2025" at bounding box center [342, 115] width 107 height 21
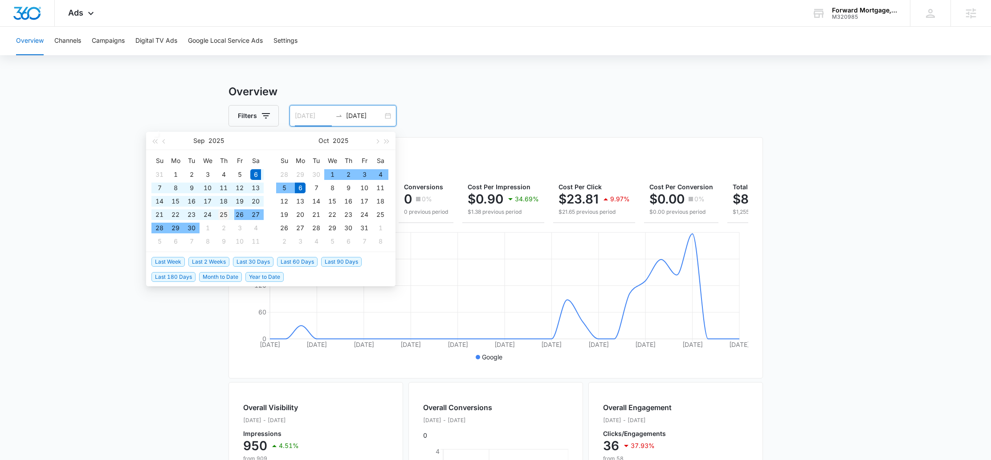
type input "09/25/2025"
click at [227, 214] on div "25" at bounding box center [223, 214] width 11 height 11
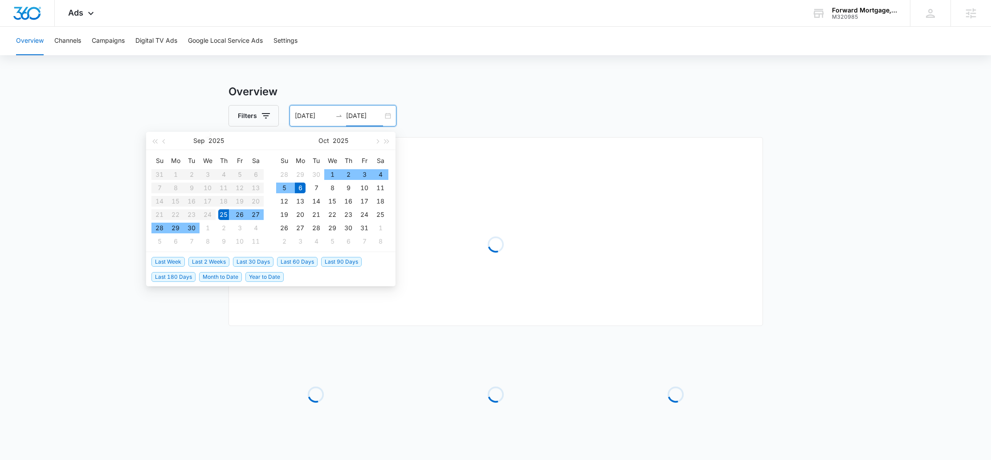
type input "10/06/2025"
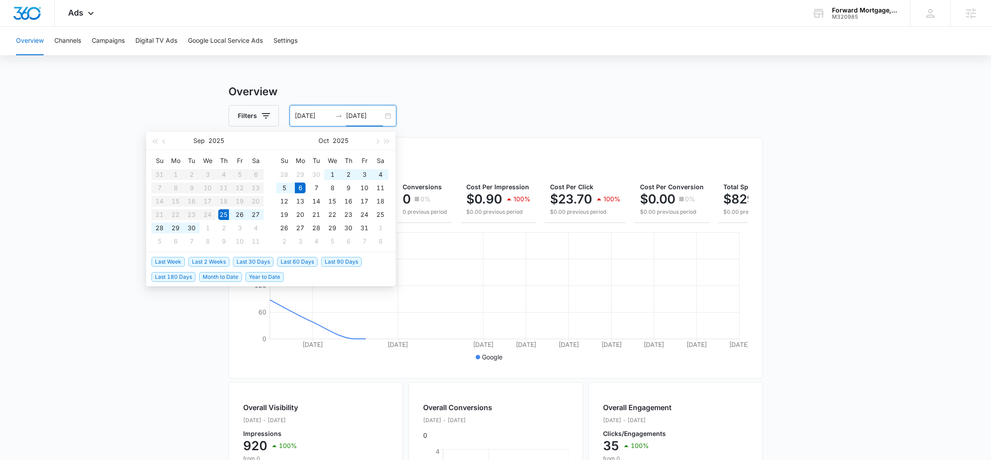
click at [478, 113] on div "Filters 09/25/2025 10/06/2025" at bounding box center [495, 115] width 534 height 21
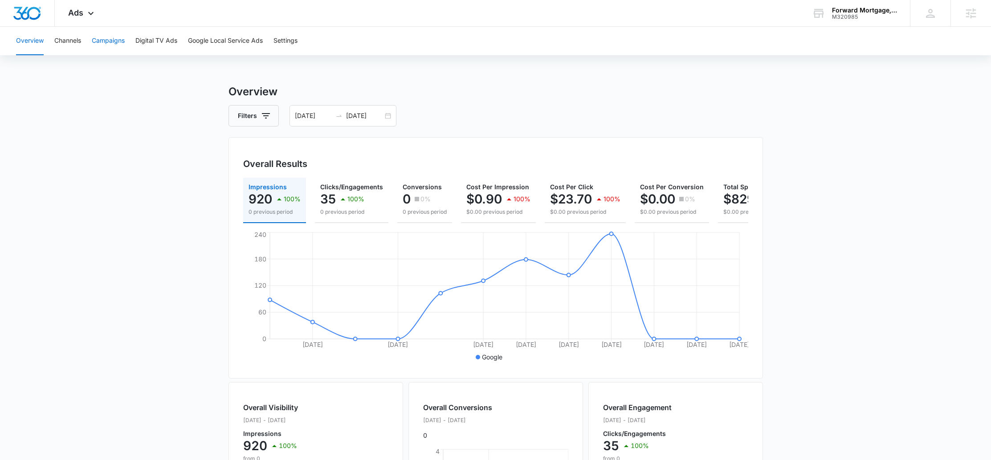
click at [111, 44] on button "Campaigns" at bounding box center [108, 41] width 33 height 28
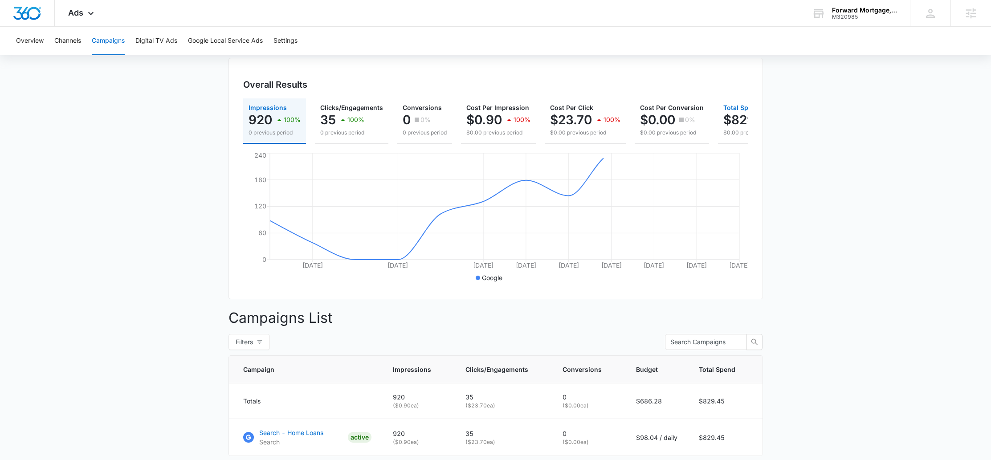
scroll to position [145, 0]
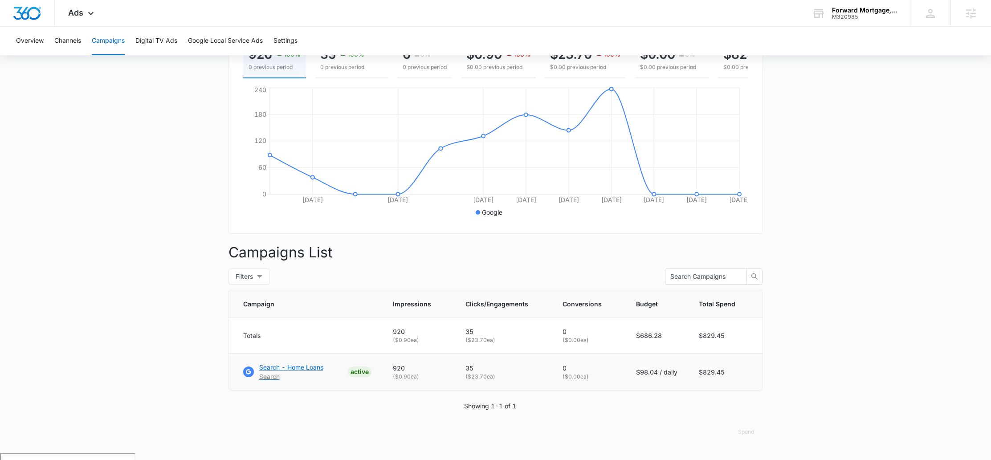
click at [318, 371] on p "Search - Home Loans" at bounding box center [291, 366] width 64 height 9
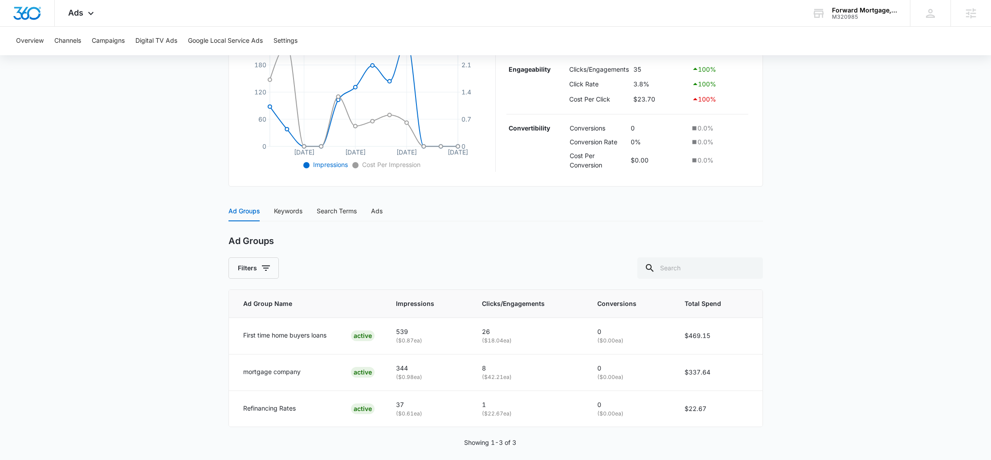
scroll to position [222, 0]
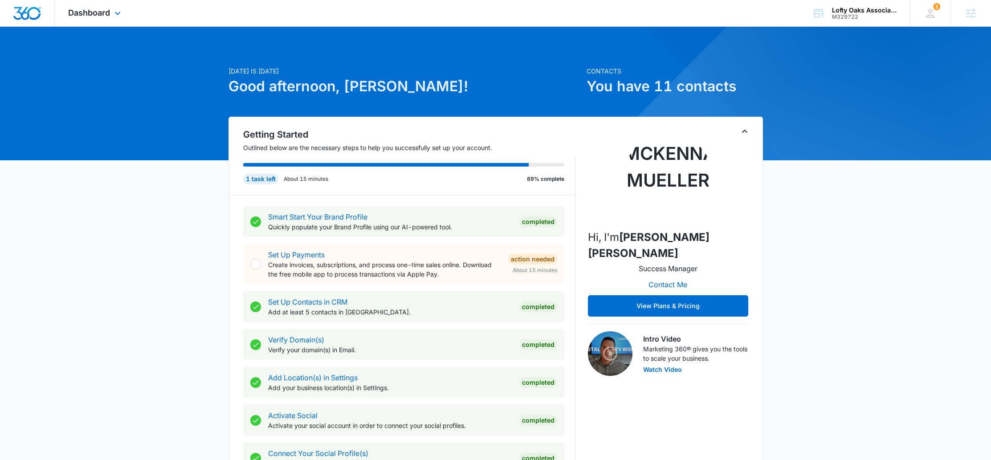
click at [83, 7] on div "Dashboard Apps Reputation Forms CRM Email Social POS Content Ads Intelligence F…" at bounding box center [95, 13] width 81 height 26
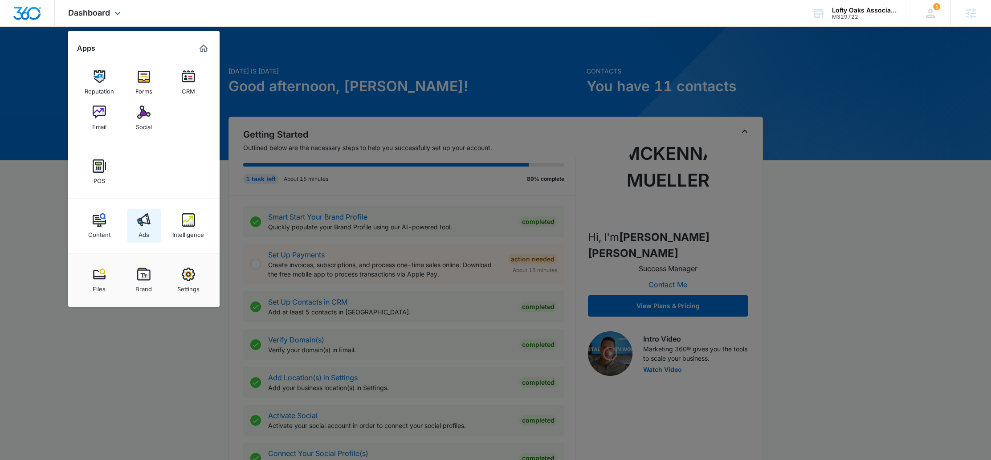
click at [151, 227] on link "Ads" at bounding box center [144, 226] width 34 height 34
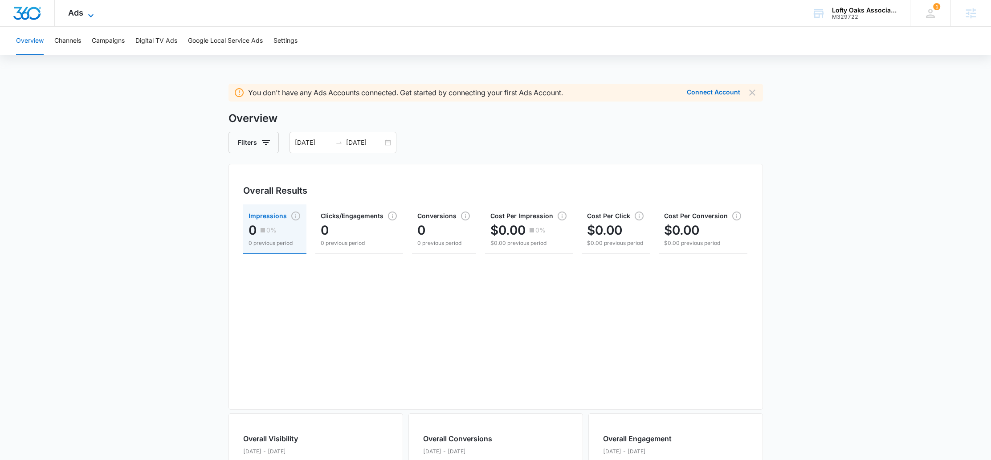
click at [90, 15] on icon at bounding box center [90, 15] width 11 height 11
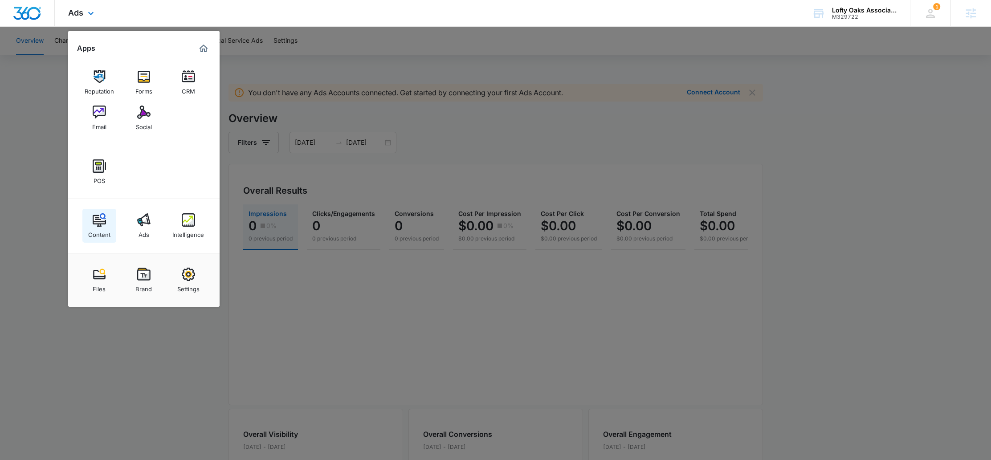
click at [103, 224] on img at bounding box center [99, 219] width 13 height 13
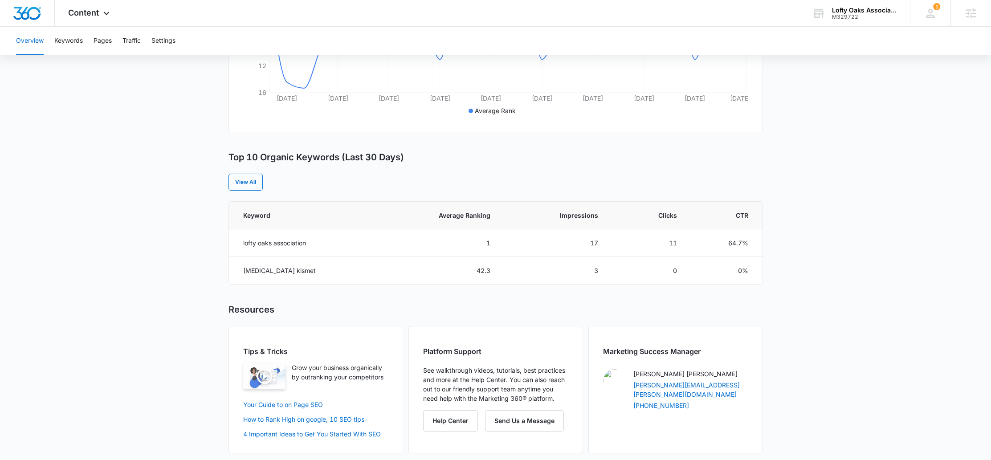
scroll to position [260, 0]
